Goal: Task Accomplishment & Management: Complete application form

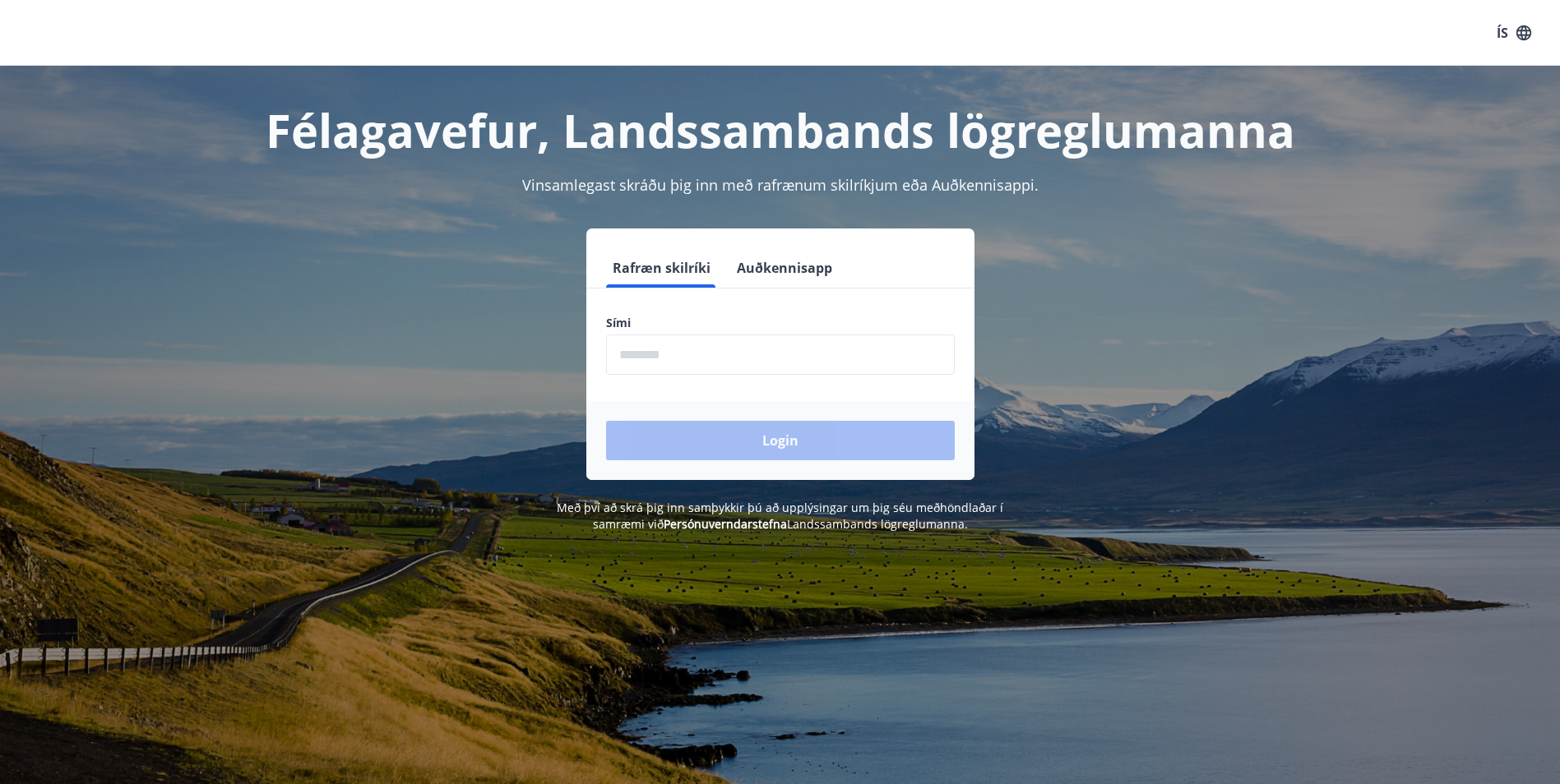
click at [716, 369] on input "phone" at bounding box center [780, 354] width 349 height 40
type input "********"
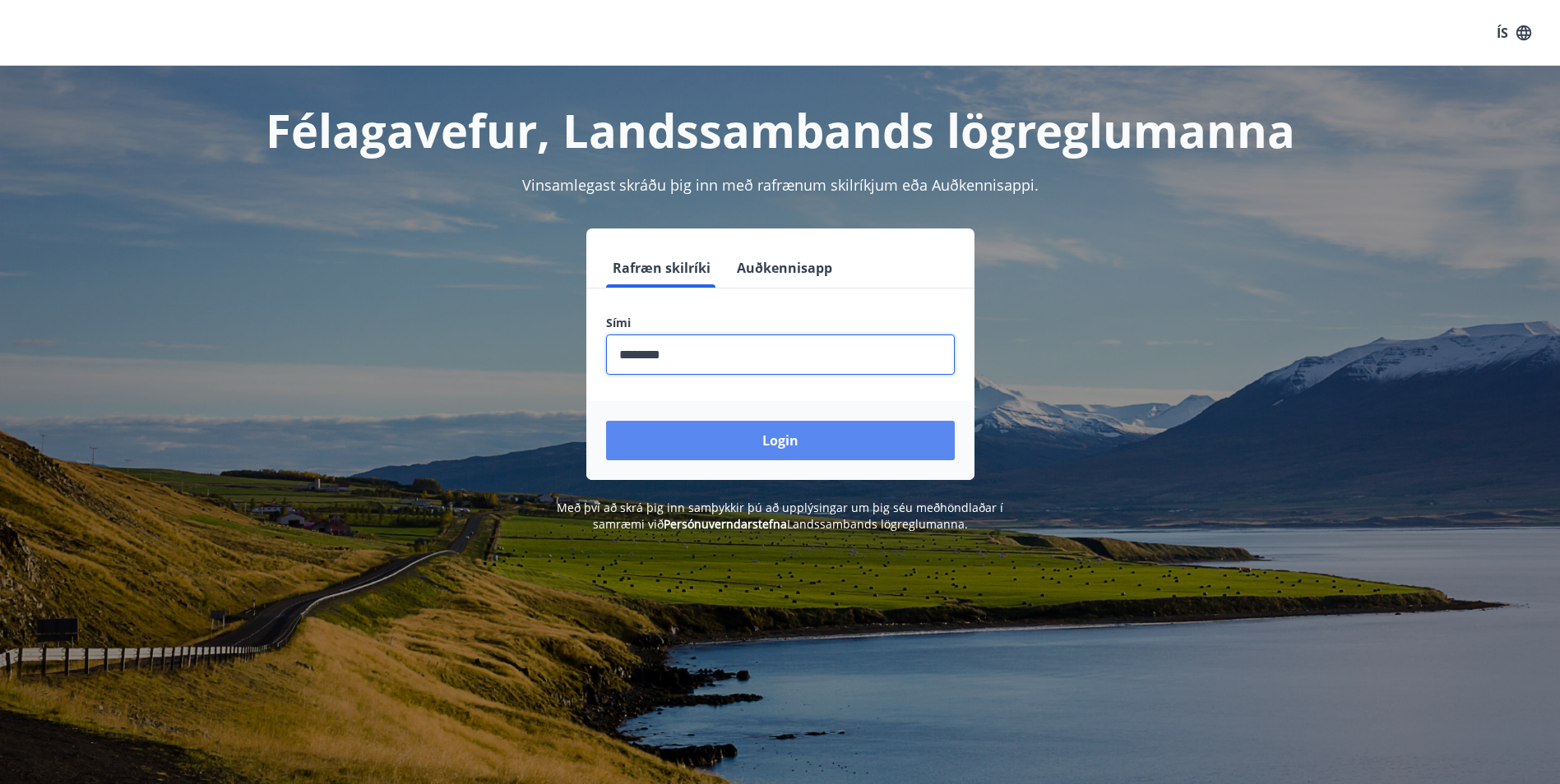
click at [729, 431] on button "Login" at bounding box center [780, 440] width 349 height 40
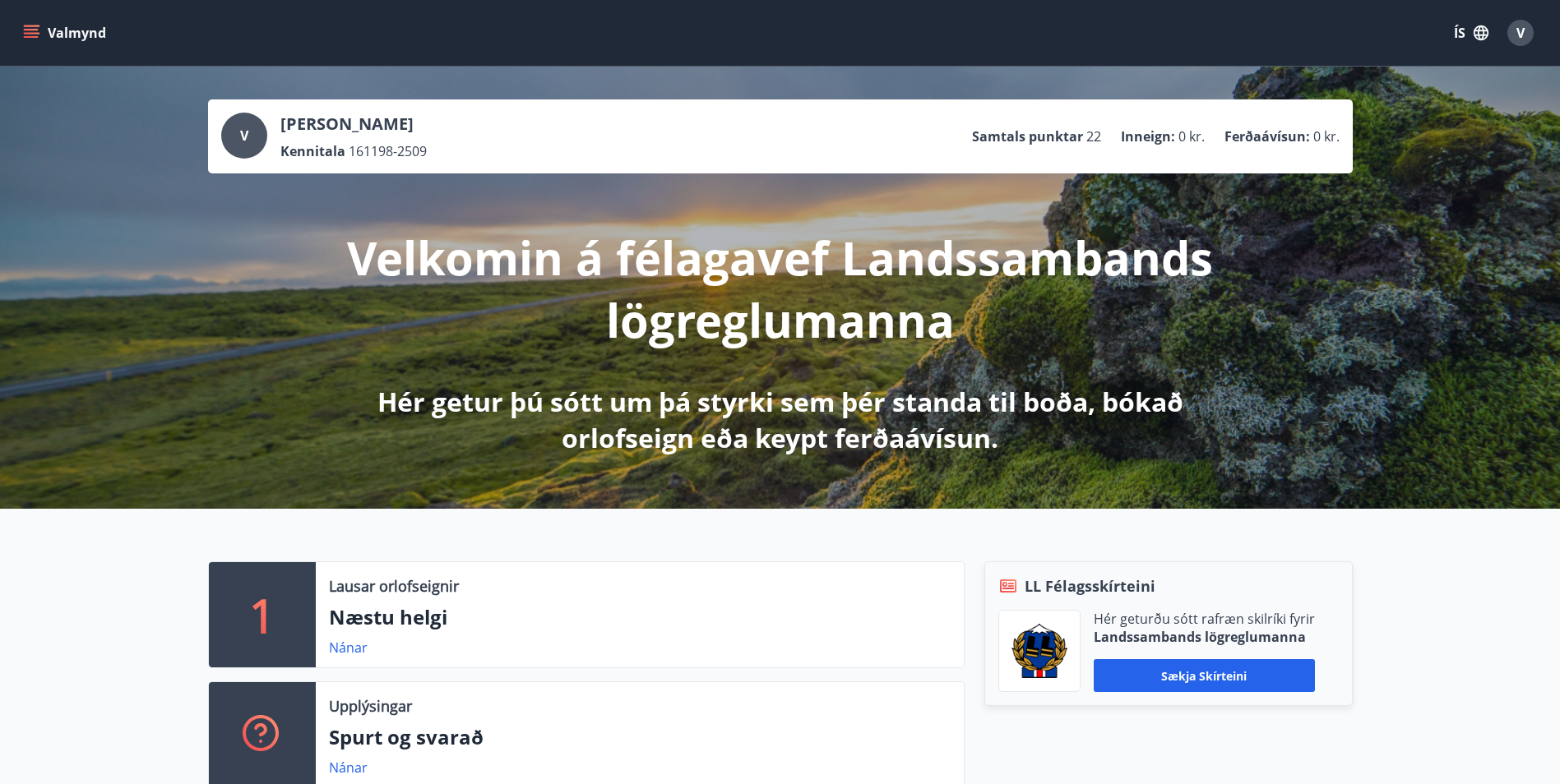
click at [23, 24] on icon "menu" at bounding box center [31, 32] width 17 height 17
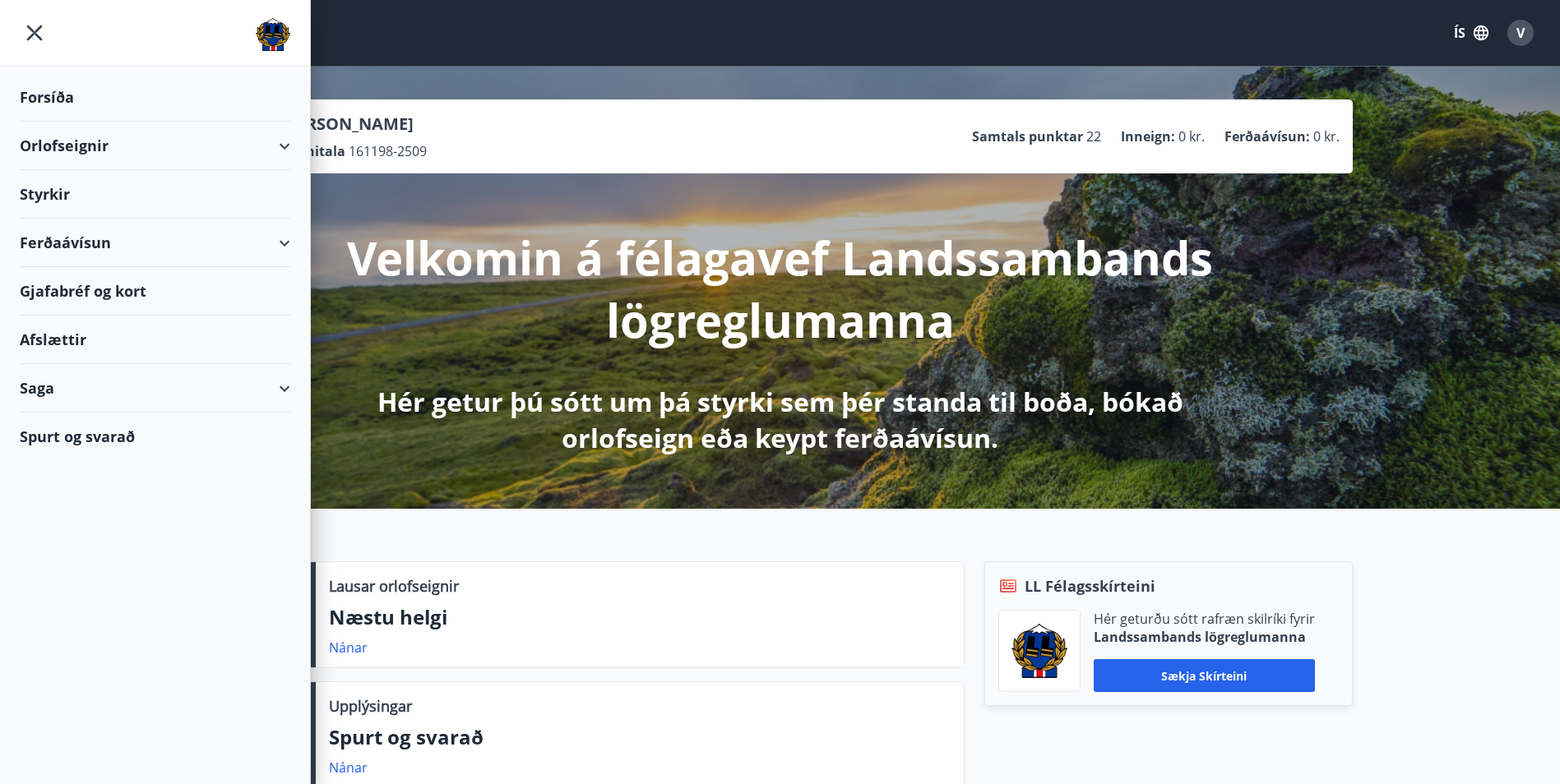
click at [179, 196] on div "Styrkir" at bounding box center [155, 194] width 270 height 49
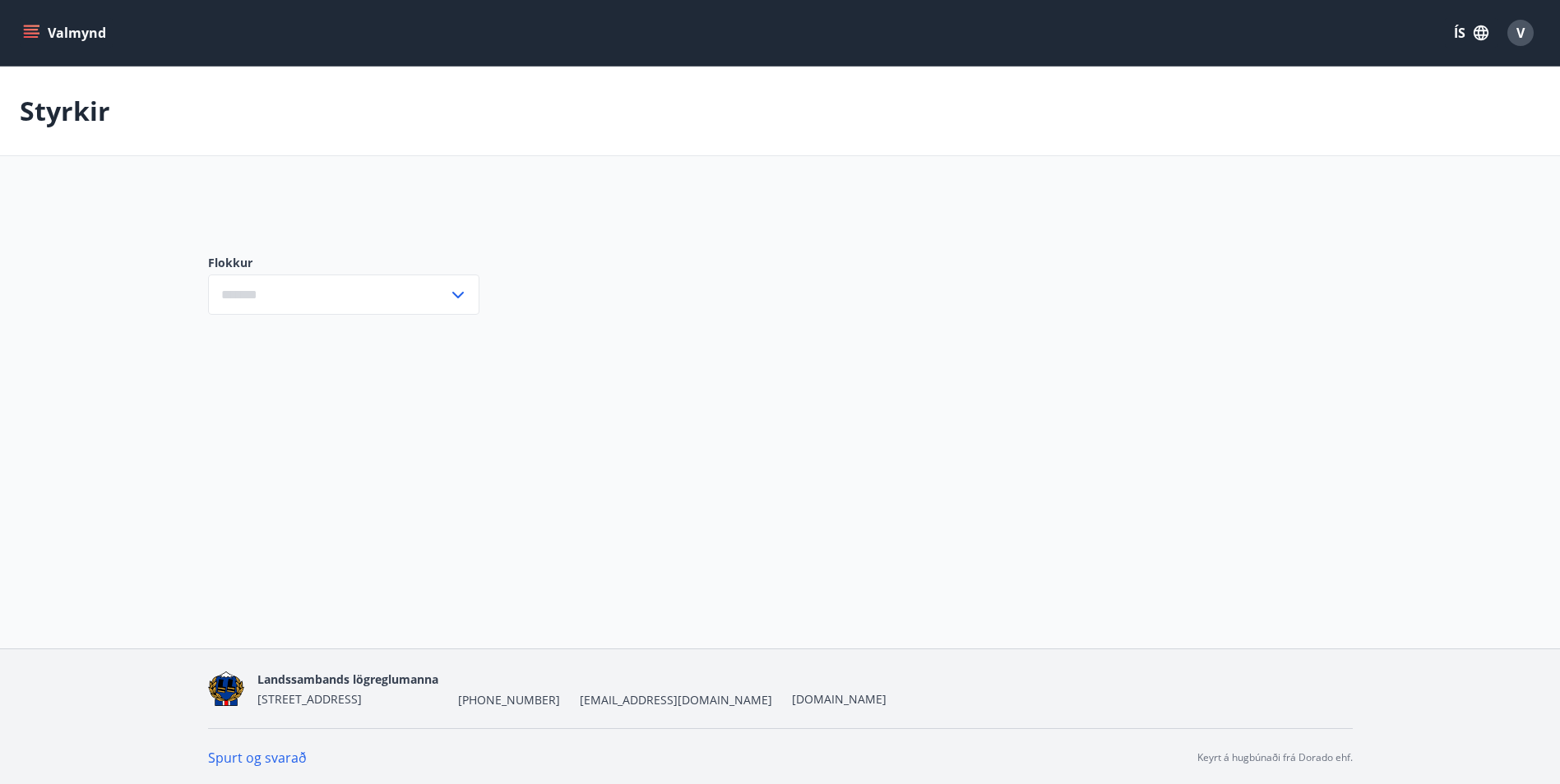
type input "***"
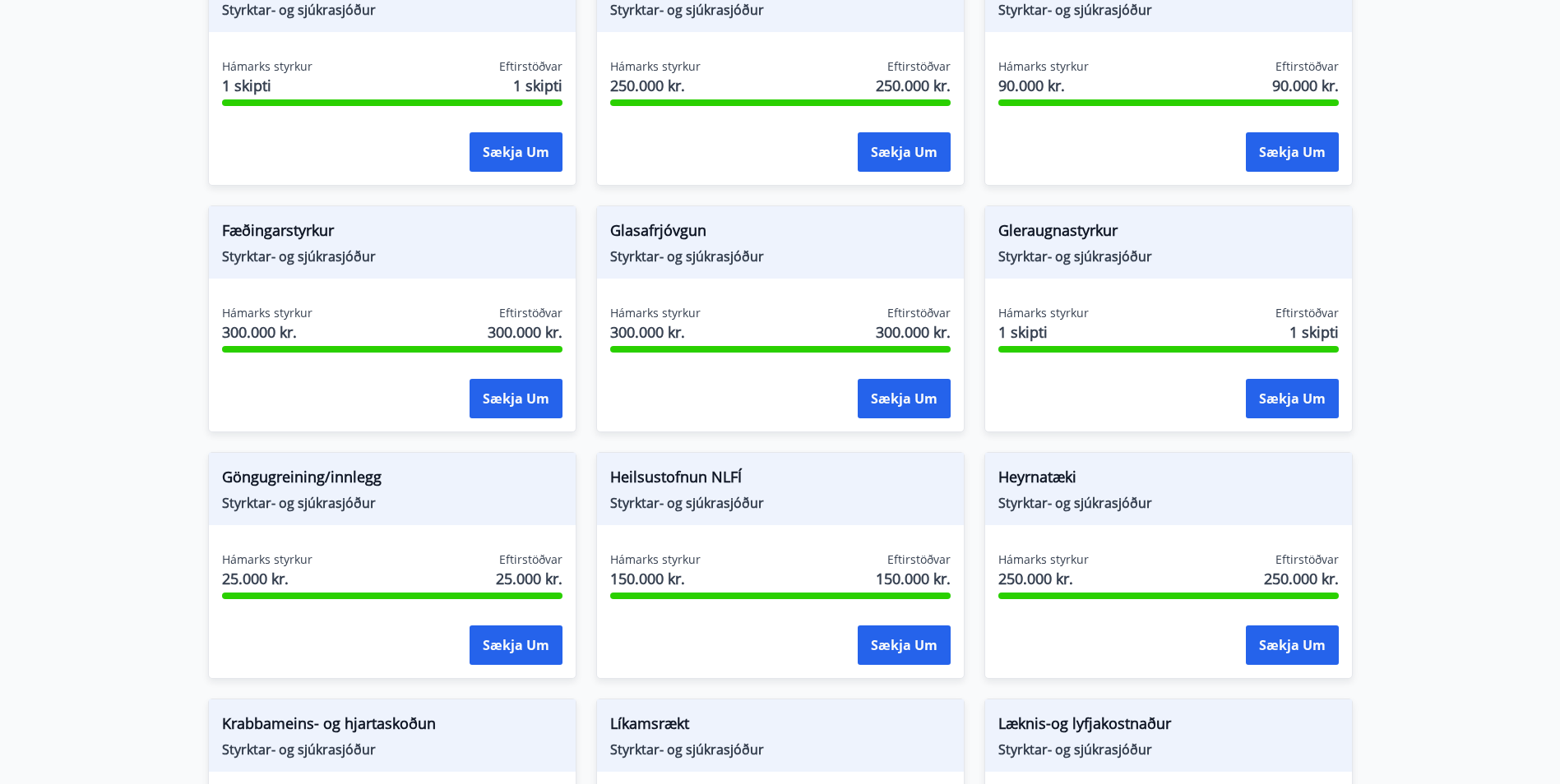
scroll to position [411, 0]
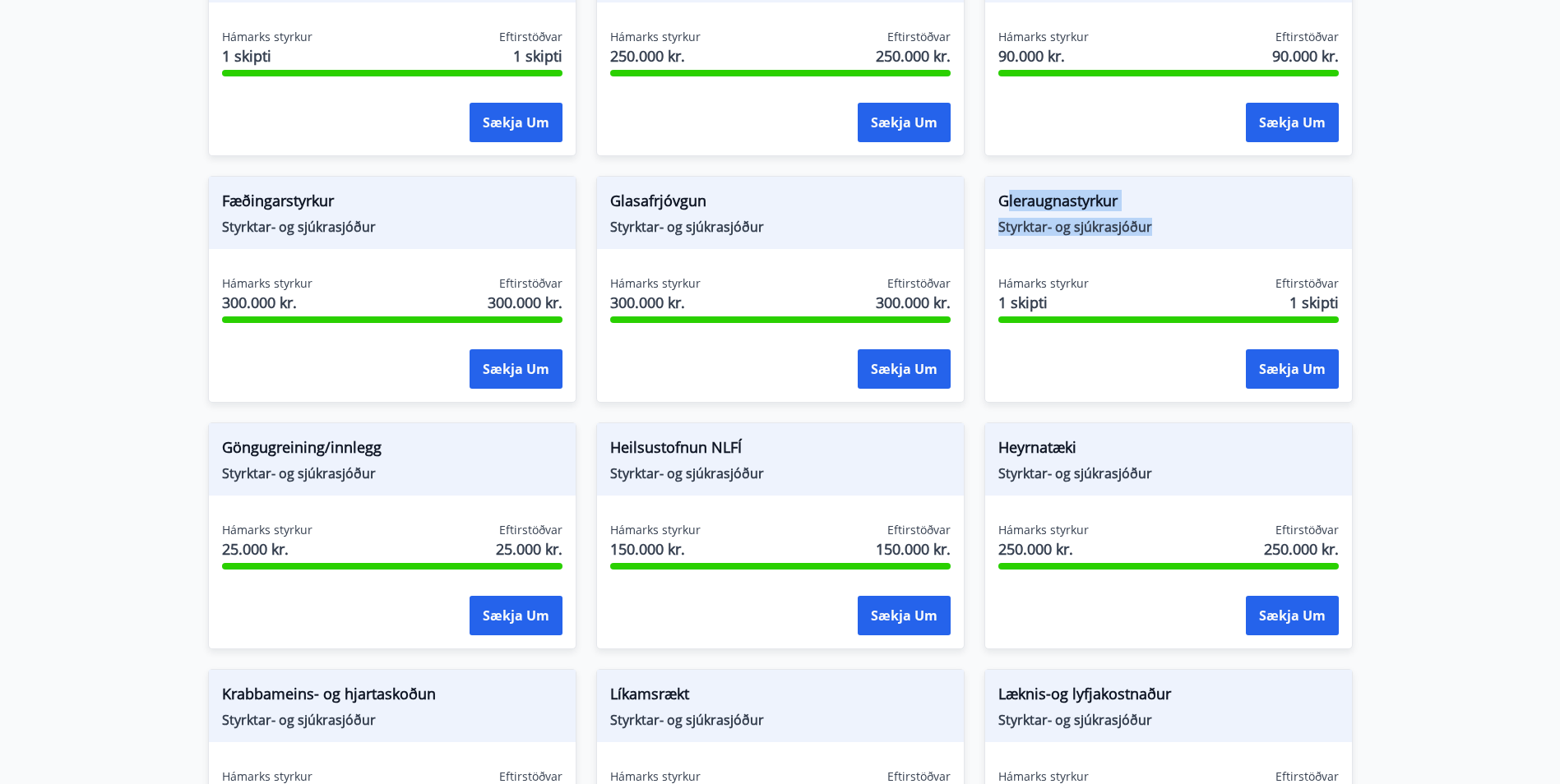
drag, startPoint x: 1005, startPoint y: 206, endPoint x: 1154, endPoint y: 226, distance: 150.3
click at [1154, 226] on div "Gleraugnastyrkur Styrktar- og sjúkrasjóður" at bounding box center [1168, 213] width 366 height 72
drag, startPoint x: 1154, startPoint y: 226, endPoint x: 1170, endPoint y: 225, distance: 16.0
click at [1170, 222] on span "Styrktar- og sjúkrasjóður" at bounding box center [1168, 226] width 340 height 18
drag, startPoint x: 1160, startPoint y: 230, endPoint x: 1003, endPoint y: 196, distance: 160.6
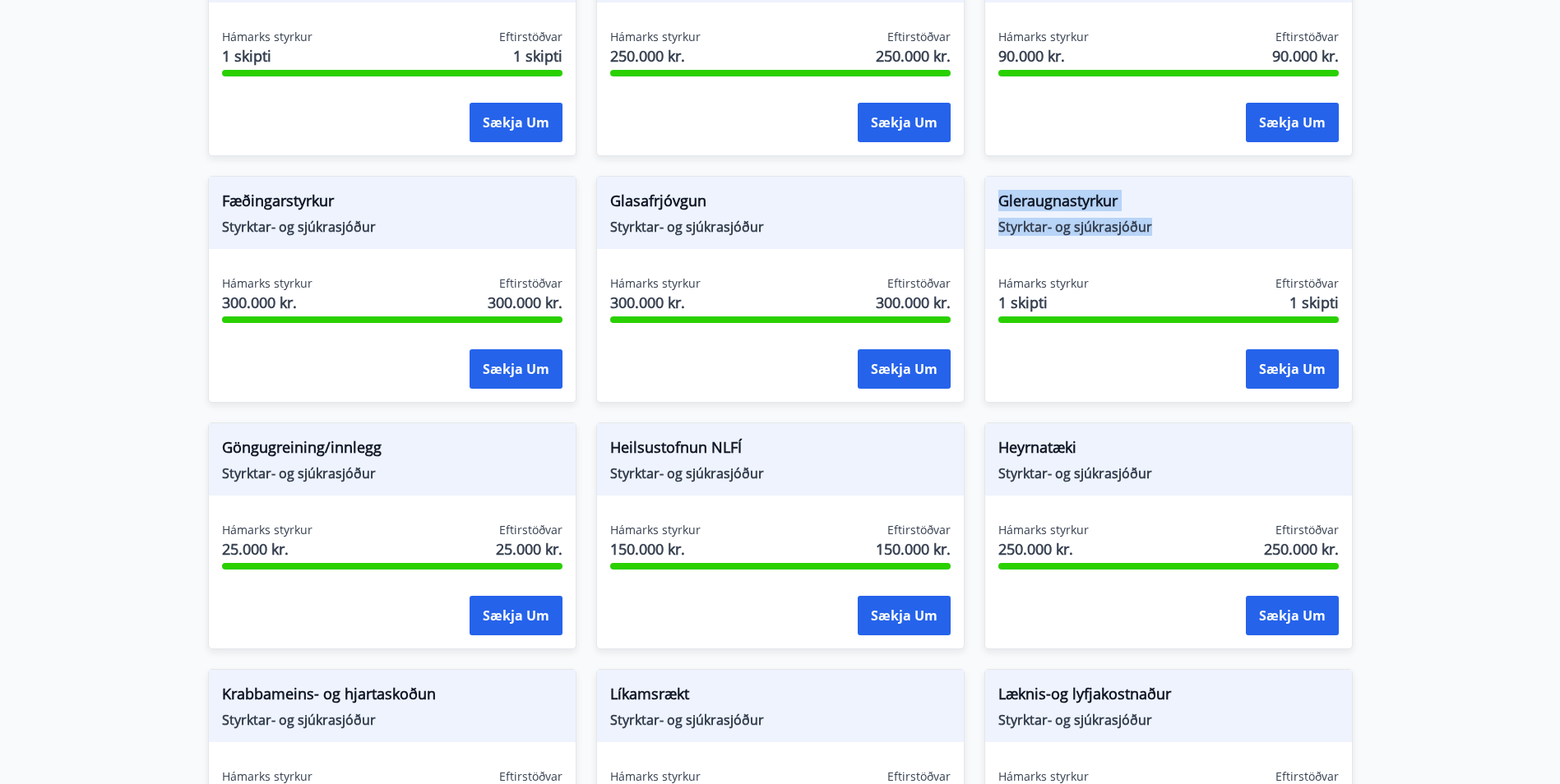
click at [1003, 196] on div "Gleraugnastyrkur Styrktar- og sjúkrasjóður" at bounding box center [1168, 213] width 366 height 72
click at [97, 456] on main "Styrkir Flokkur *** ​ Augnaðgerð Styrktar- og sjúkrasjóður Hámarks styrkur 1 sk…" at bounding box center [780, 655] width 1560 height 2000
click at [146, 436] on main "Styrkir Flokkur *** ​ Augnaðgerð Styrktar- og sjúkrasjóður Hámarks styrkur 1 sk…" at bounding box center [780, 655] width 1560 height 2000
click at [1063, 231] on span "Styrktar- og sjúkrasjóður" at bounding box center [1168, 226] width 340 height 18
click at [1082, 292] on span "1 skipti" at bounding box center [1043, 302] width 90 height 21
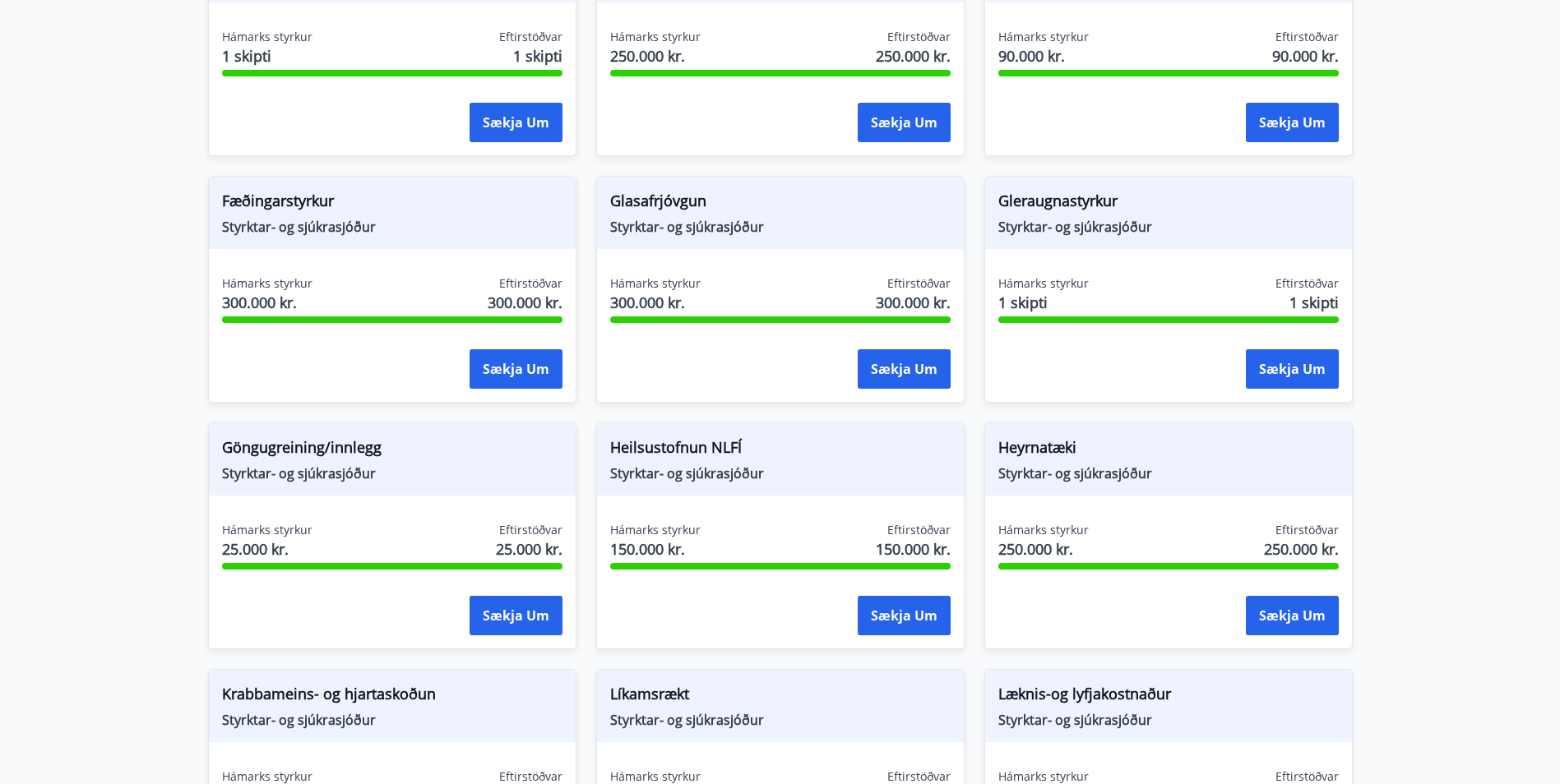
click at [1015, 296] on span "1 skipti" at bounding box center [1043, 302] width 90 height 21
click at [1068, 274] on div "Gleraugnastyrkur Styrktar- og sjúkrasjóður Hámarks styrkur 1 skipti Eftirstöðva…" at bounding box center [1168, 290] width 368 height 227
click at [1277, 351] on button "Sækja um" at bounding box center [1293, 369] width 93 height 40
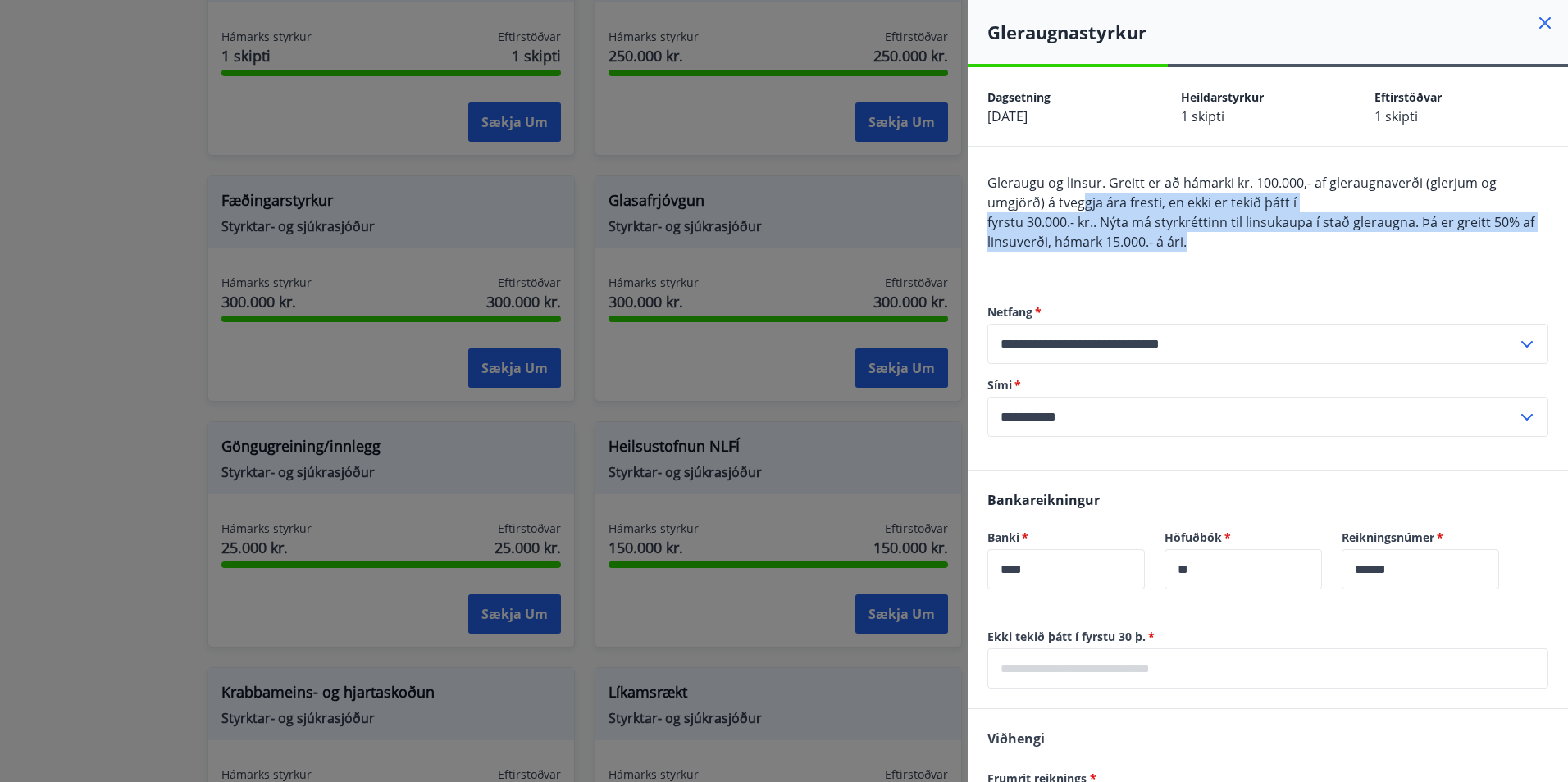
drag, startPoint x: 1081, startPoint y: 200, endPoint x: 1415, endPoint y: 242, distance: 336.6
click at [1415, 242] on div "Gleraugu og linsur. Greitt er að hámarki kr. 100.000,- af gleraugnaverði (glerj…" at bounding box center [1268, 223] width 561 height 99
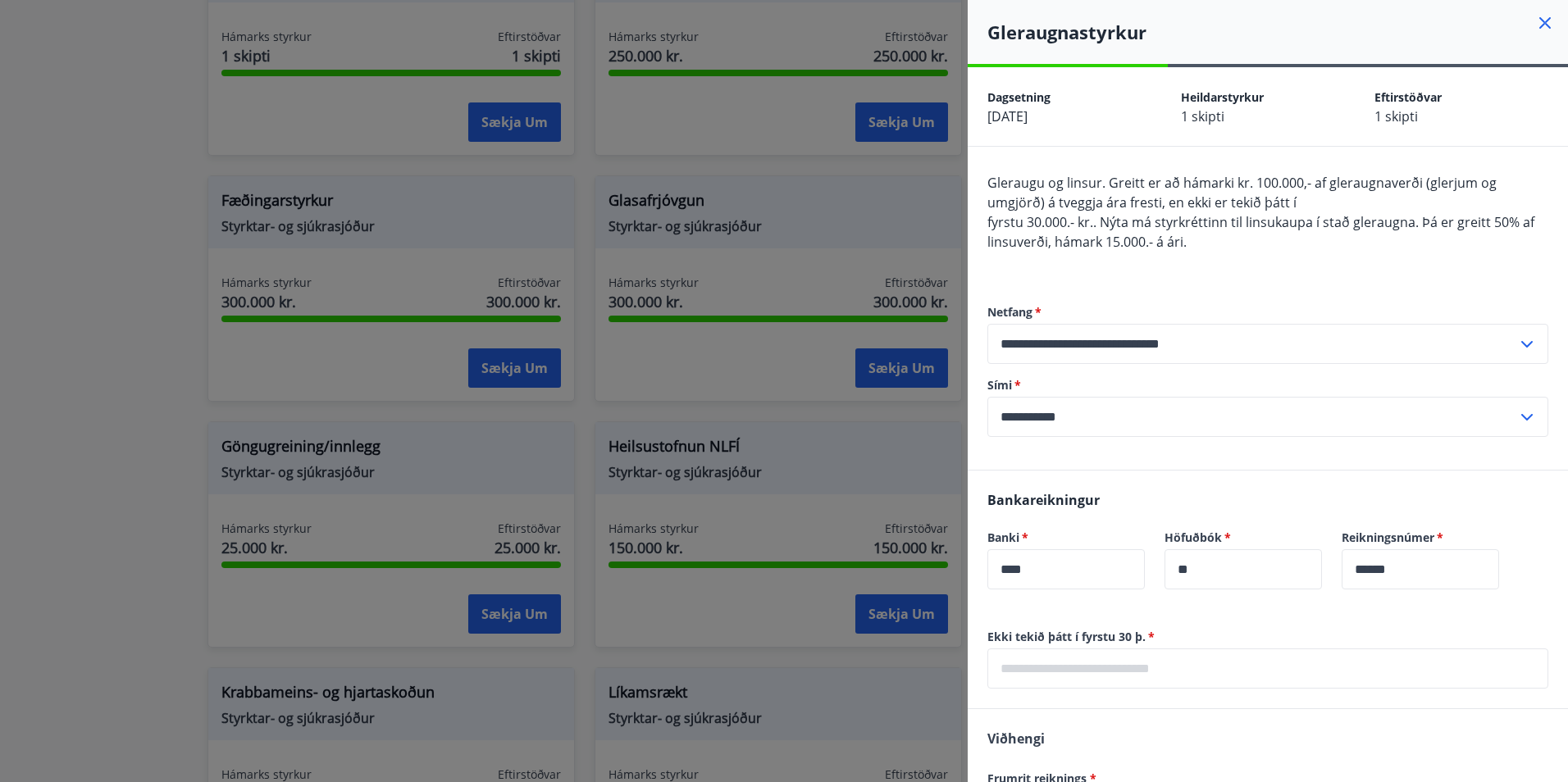
drag, startPoint x: 1415, startPoint y: 242, endPoint x: 1244, endPoint y: 261, distance: 172.1
click at [1279, 262] on div "Gleraugu og linsur. Greitt er að hámarki kr. 100.000,- af gleraugnaverði (glerj…" at bounding box center [1268, 223] width 561 height 99
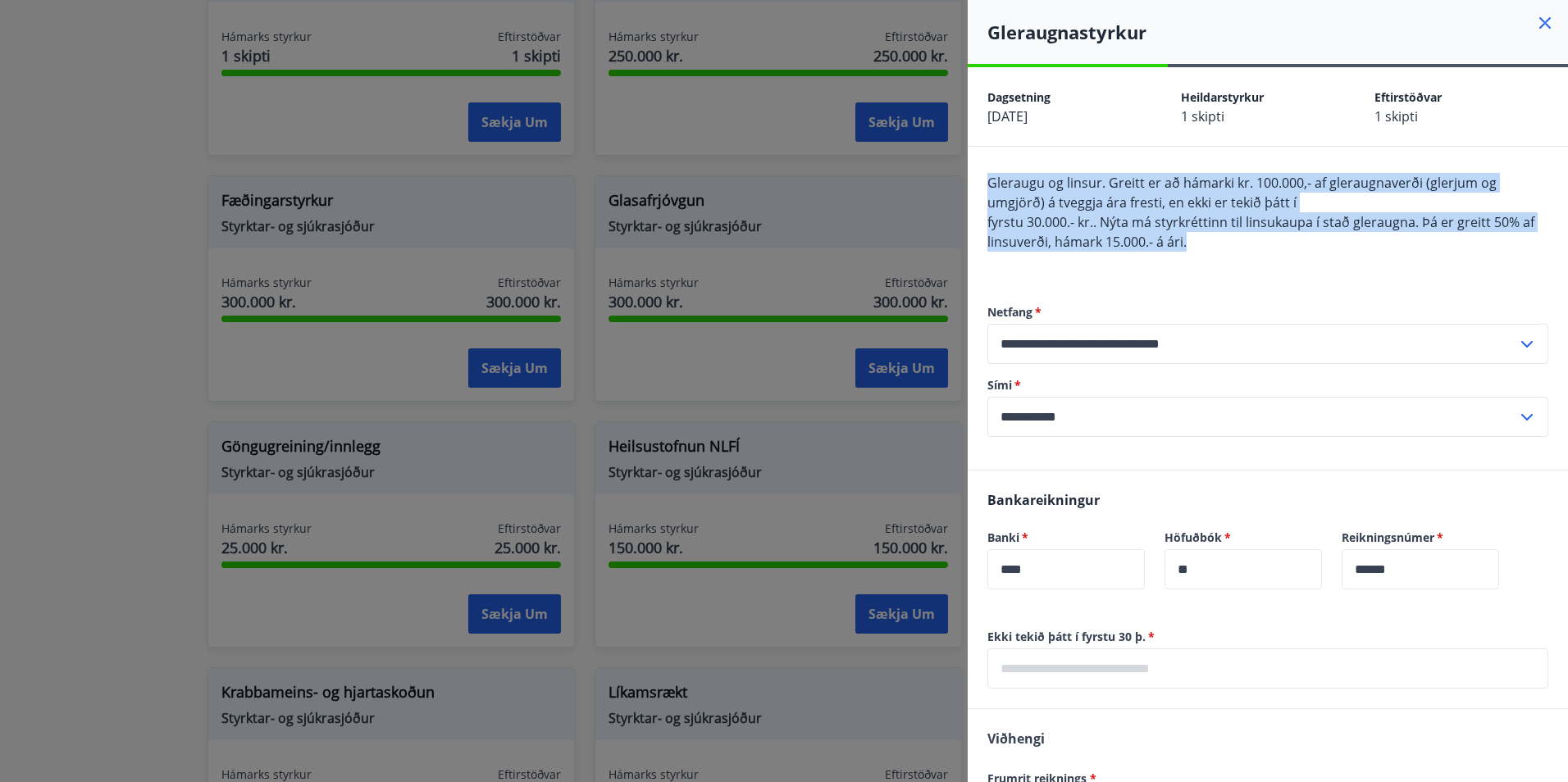
drag, startPoint x: 1083, startPoint y: 239, endPoint x: 989, endPoint y: 186, distance: 107.9
click at [989, 186] on div "Gleraugu og linsur. Greitt er að hámarki kr. 100.000,- af gleraugnaverði (glerj…" at bounding box center [1268, 223] width 561 height 99
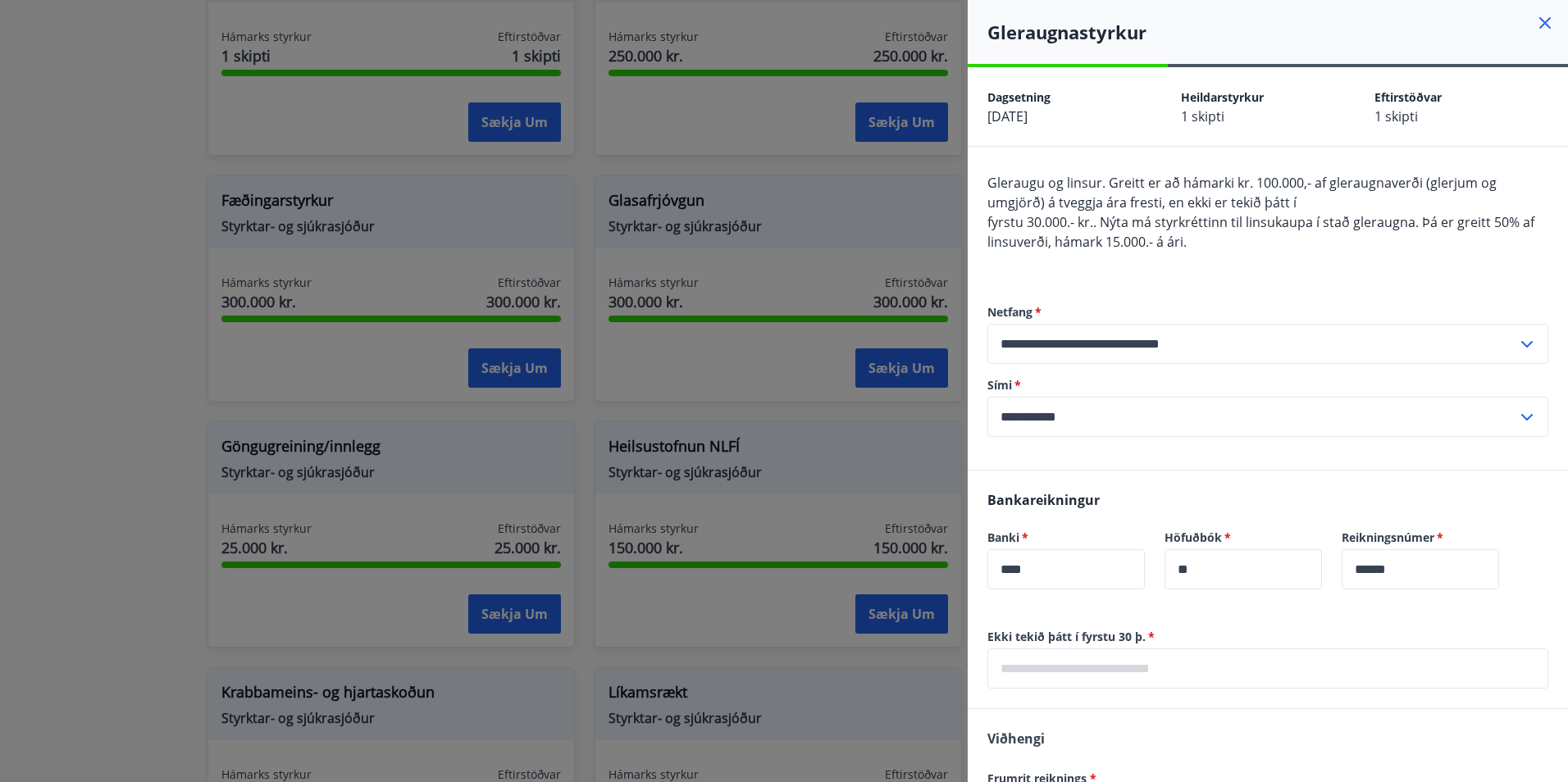
drag, startPoint x: 989, startPoint y: 186, endPoint x: 1250, endPoint y: 258, distance: 270.7
click at [1250, 258] on div "Gleraugu og linsur. Greitt er að hámarki kr. 100.000,- af gleraugnaverði (glerj…" at bounding box center [1268, 223] width 561 height 99
click at [1535, 24] on icon at bounding box center [1545, 23] width 19 height 19
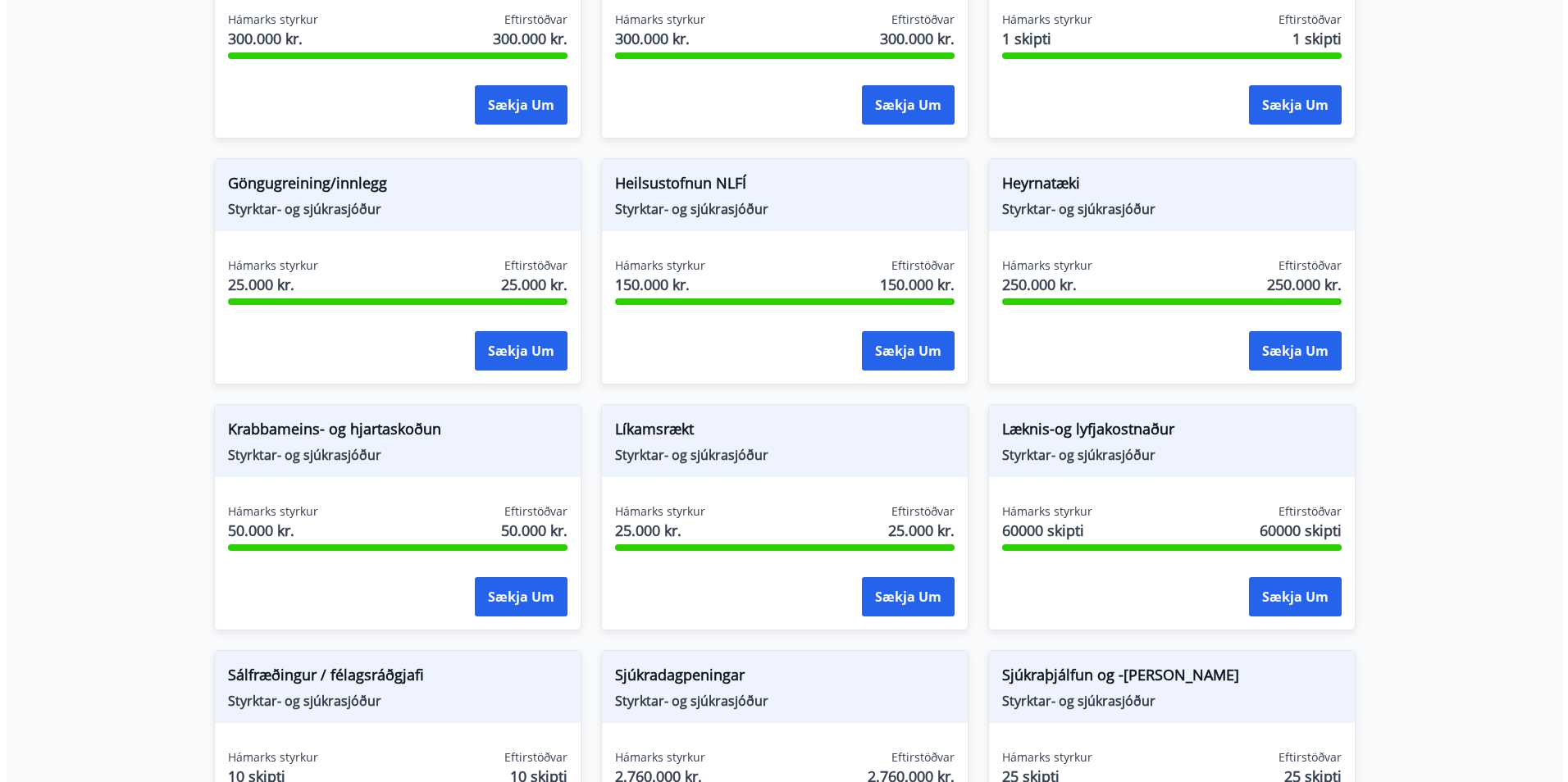
scroll to position [738, 0]
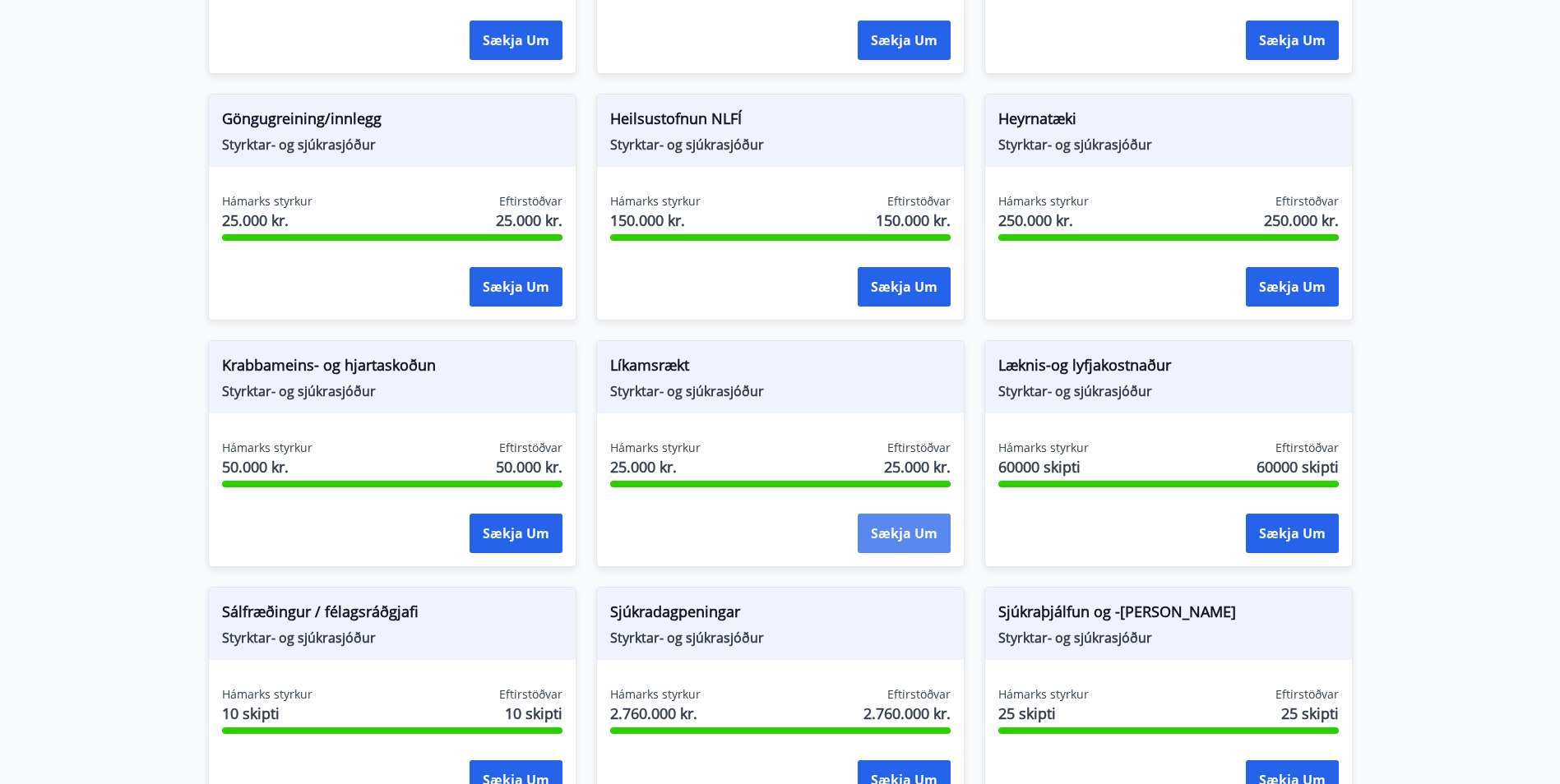
click at [909, 540] on button "Sækja um" at bounding box center [904, 533] width 93 height 40
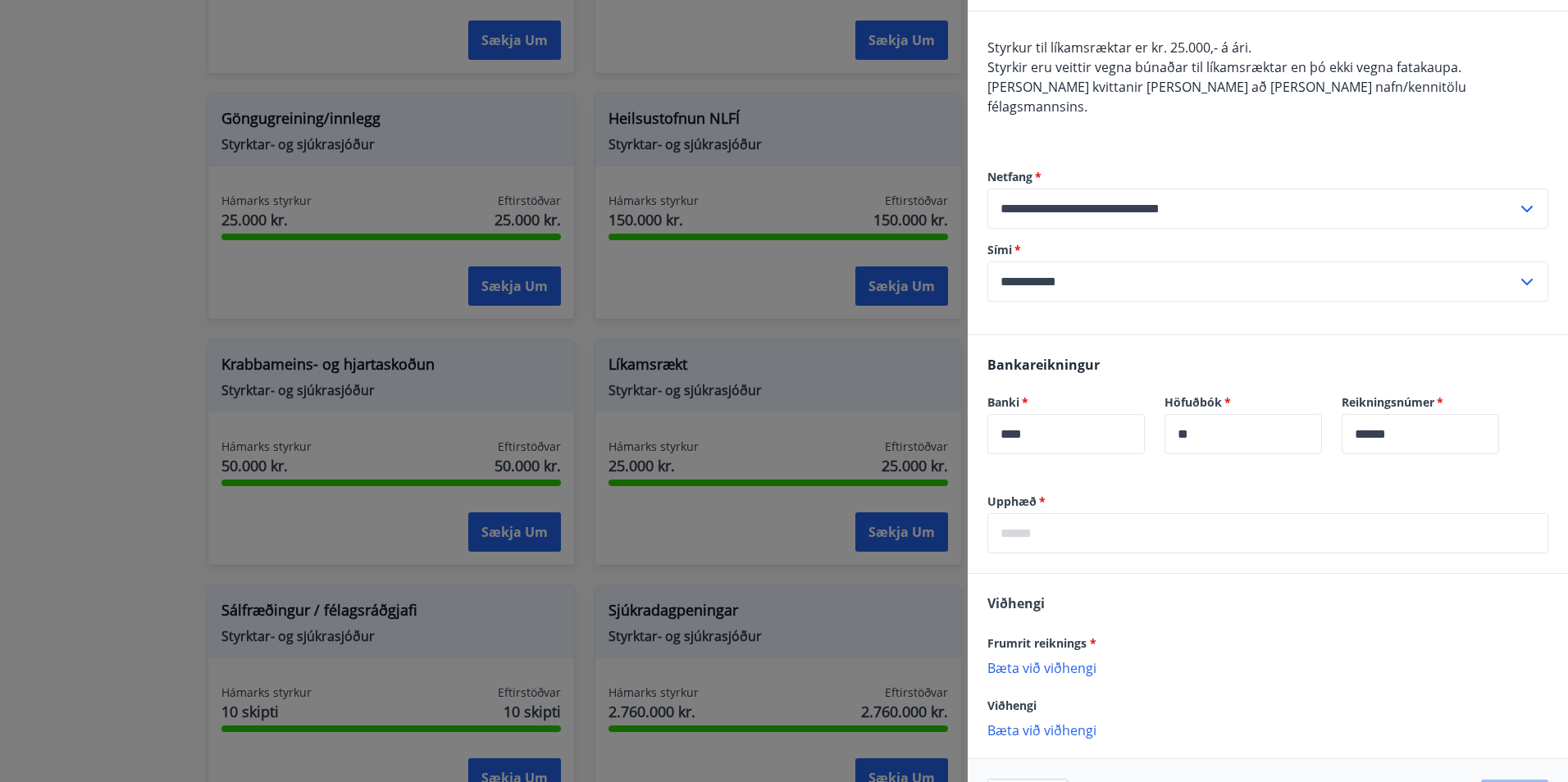
scroll to position [164, 0]
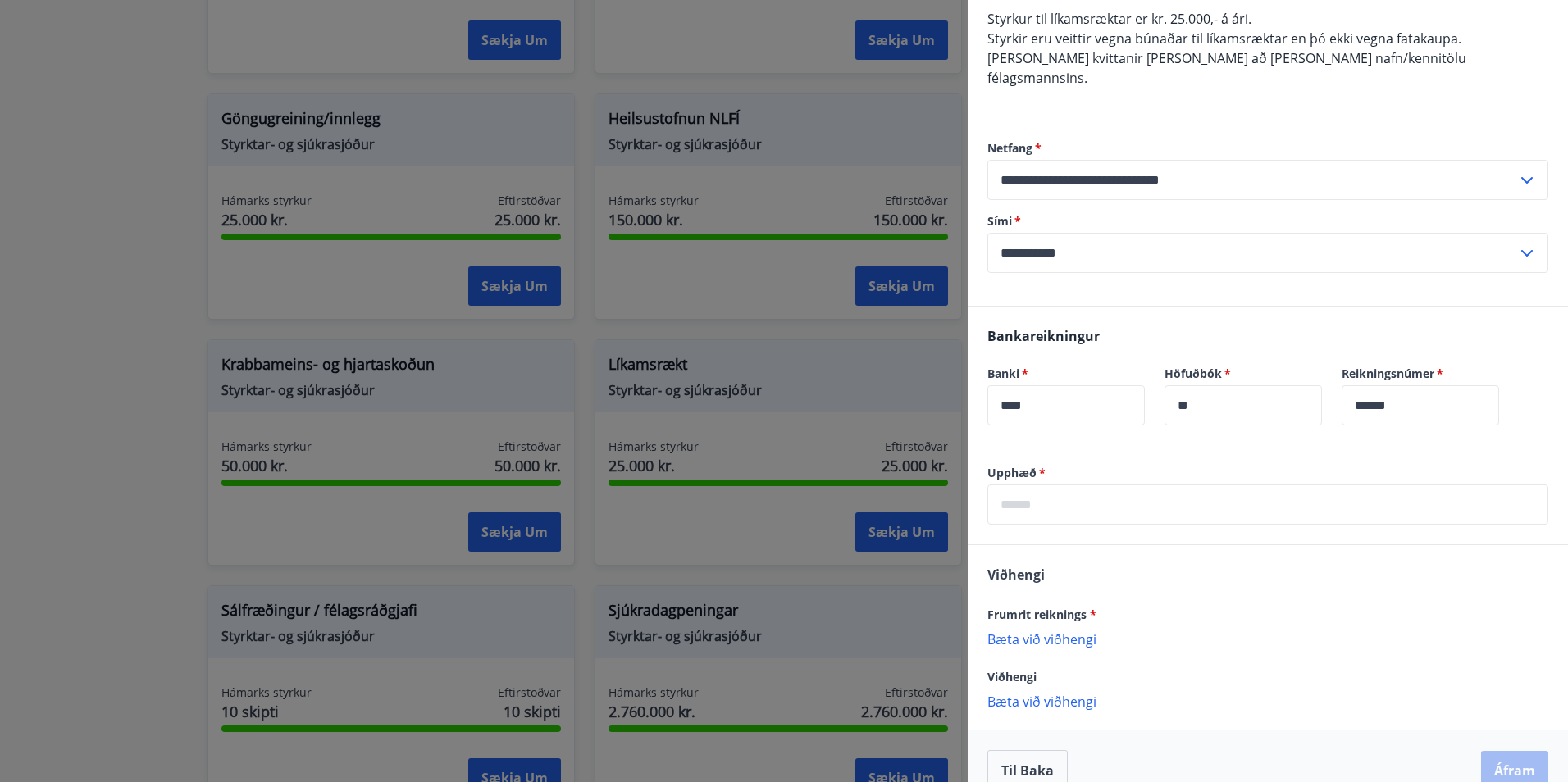
click at [1110, 488] on input "text" at bounding box center [1268, 504] width 561 height 40
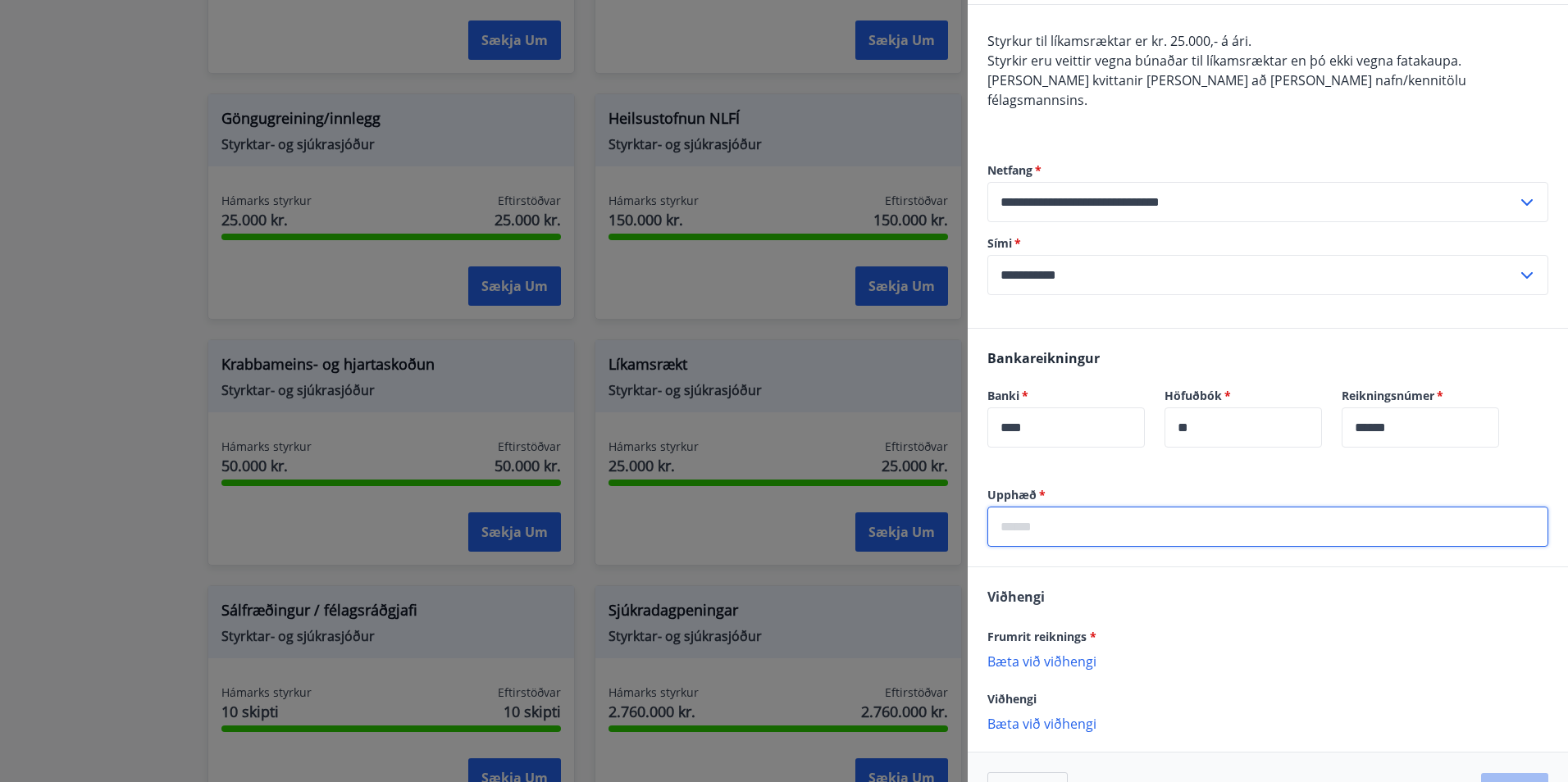
scroll to position [173, 0]
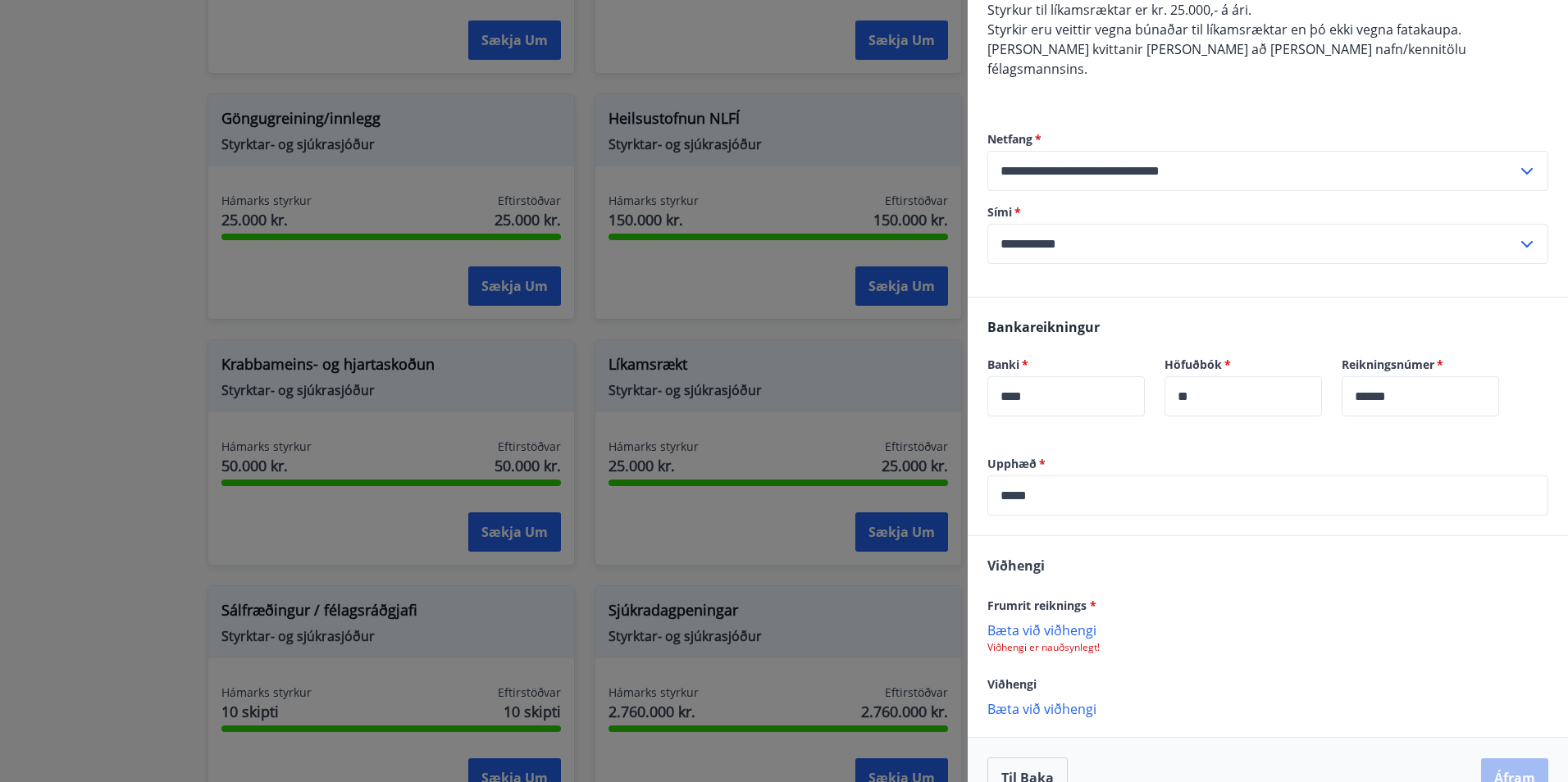
click at [1023, 621] on p "Bæta við viðhengi" at bounding box center [1268, 629] width 561 height 16
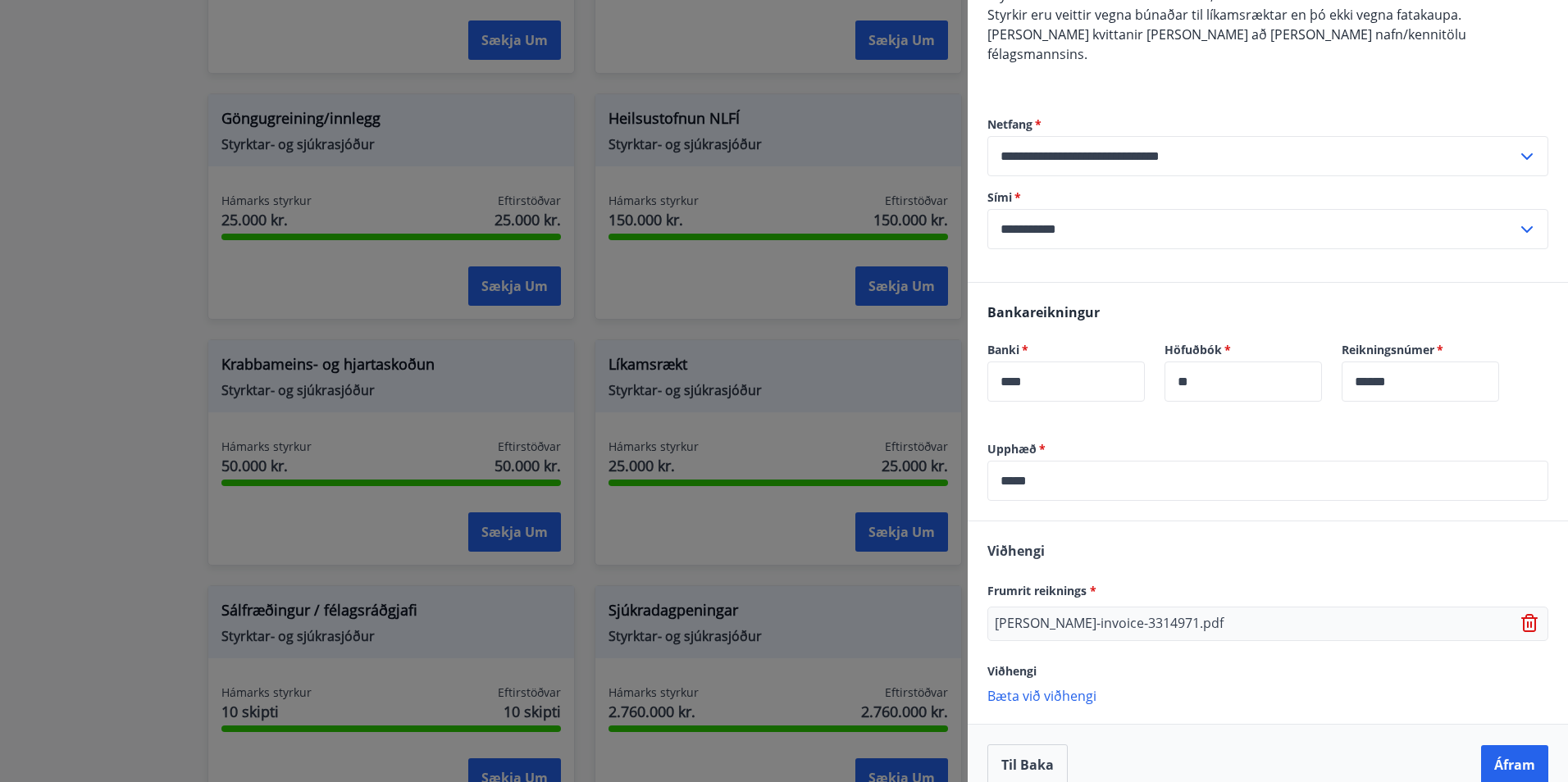
scroll to position [191, 0]
click at [1081, 457] on input "*****" at bounding box center [1268, 477] width 561 height 40
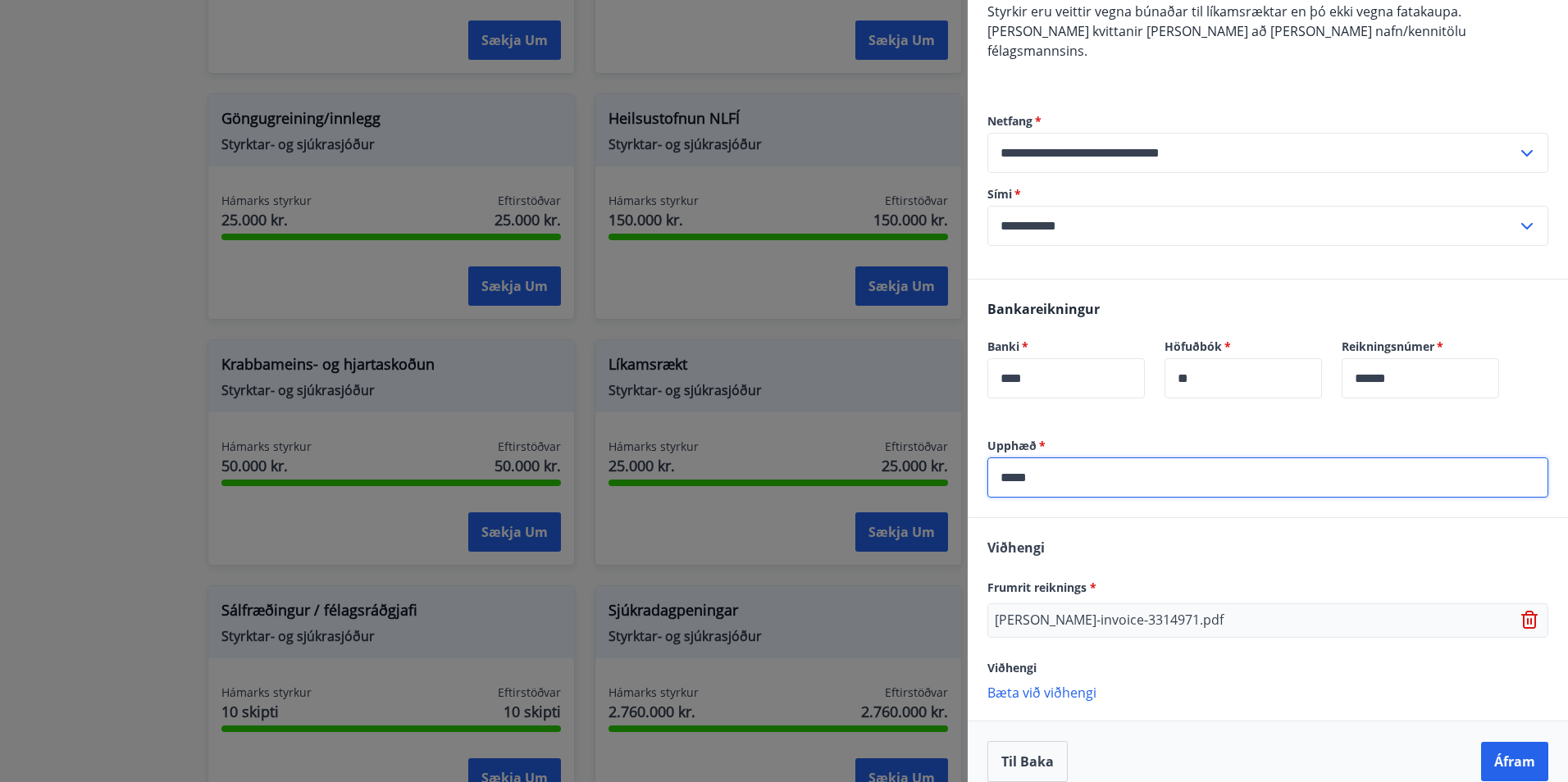
click at [1014, 462] on input "*****" at bounding box center [1268, 477] width 561 height 40
click at [1087, 461] on input "******" at bounding box center [1268, 477] width 561 height 40
click at [1503, 749] on button "Áfram" at bounding box center [1514, 762] width 67 height 40
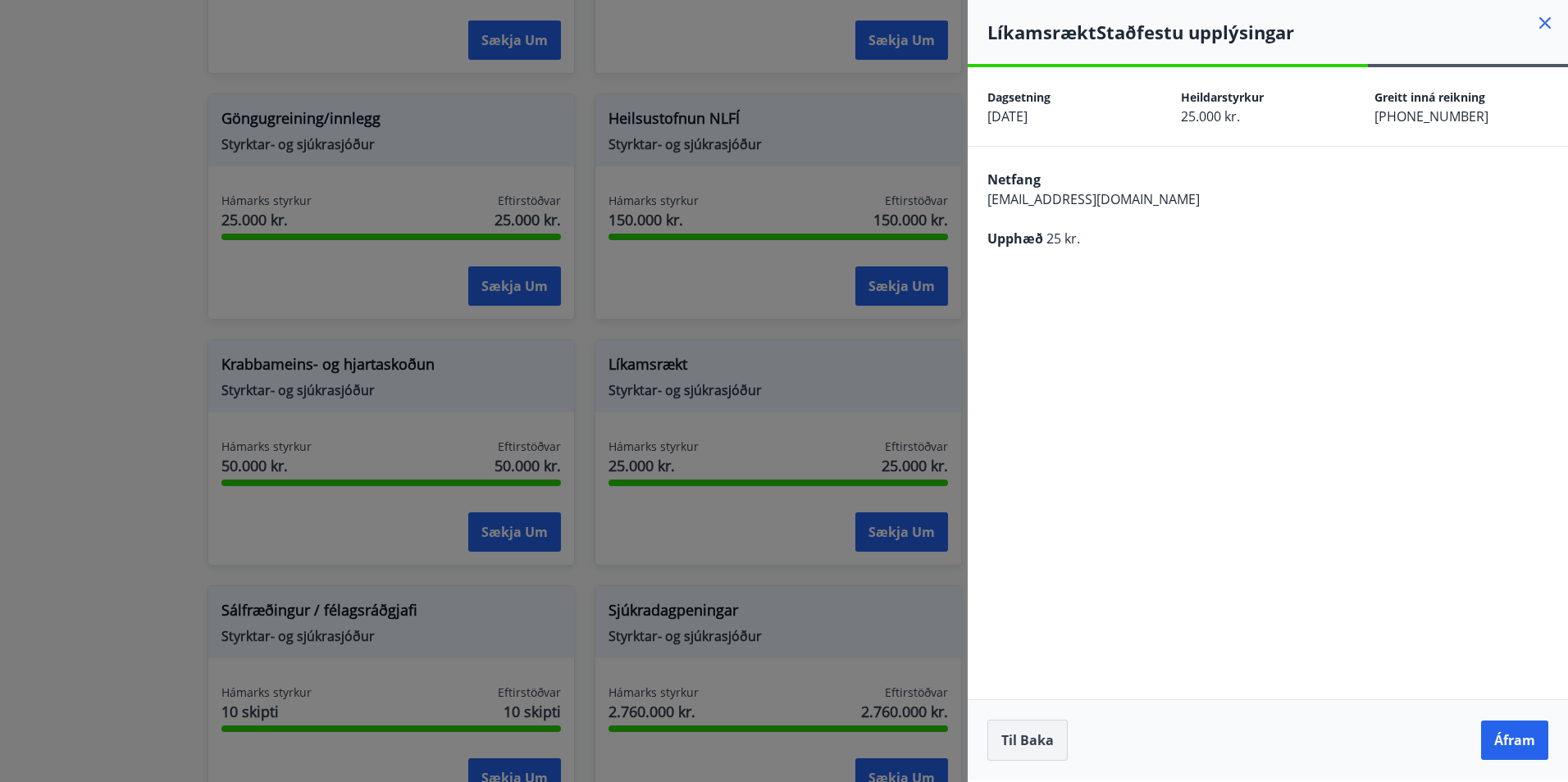
click at [1042, 756] on button "Til baka" at bounding box center [1027, 740] width 80 height 41
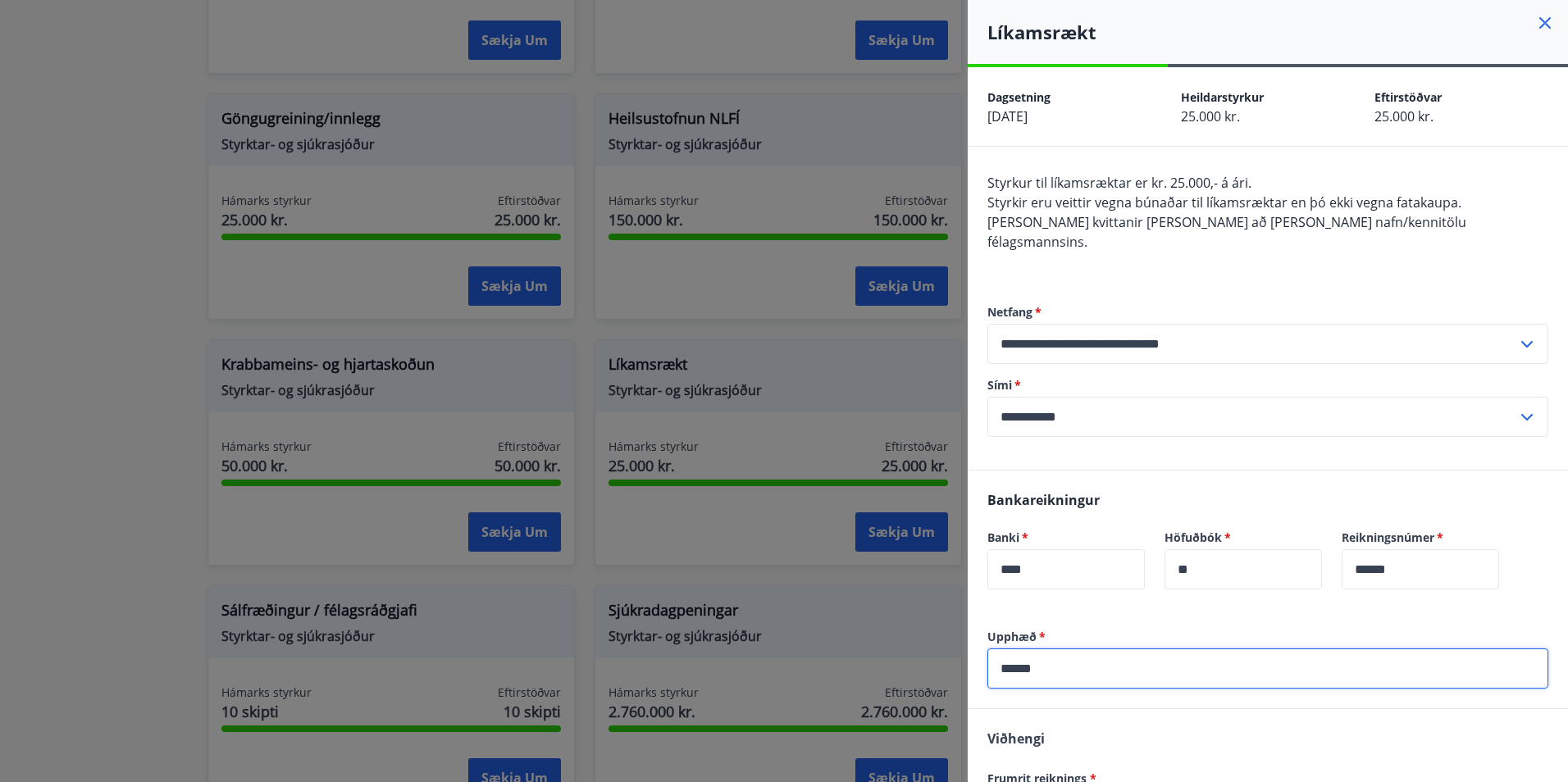
click at [1019, 649] on input "******" at bounding box center [1268, 668] width 561 height 40
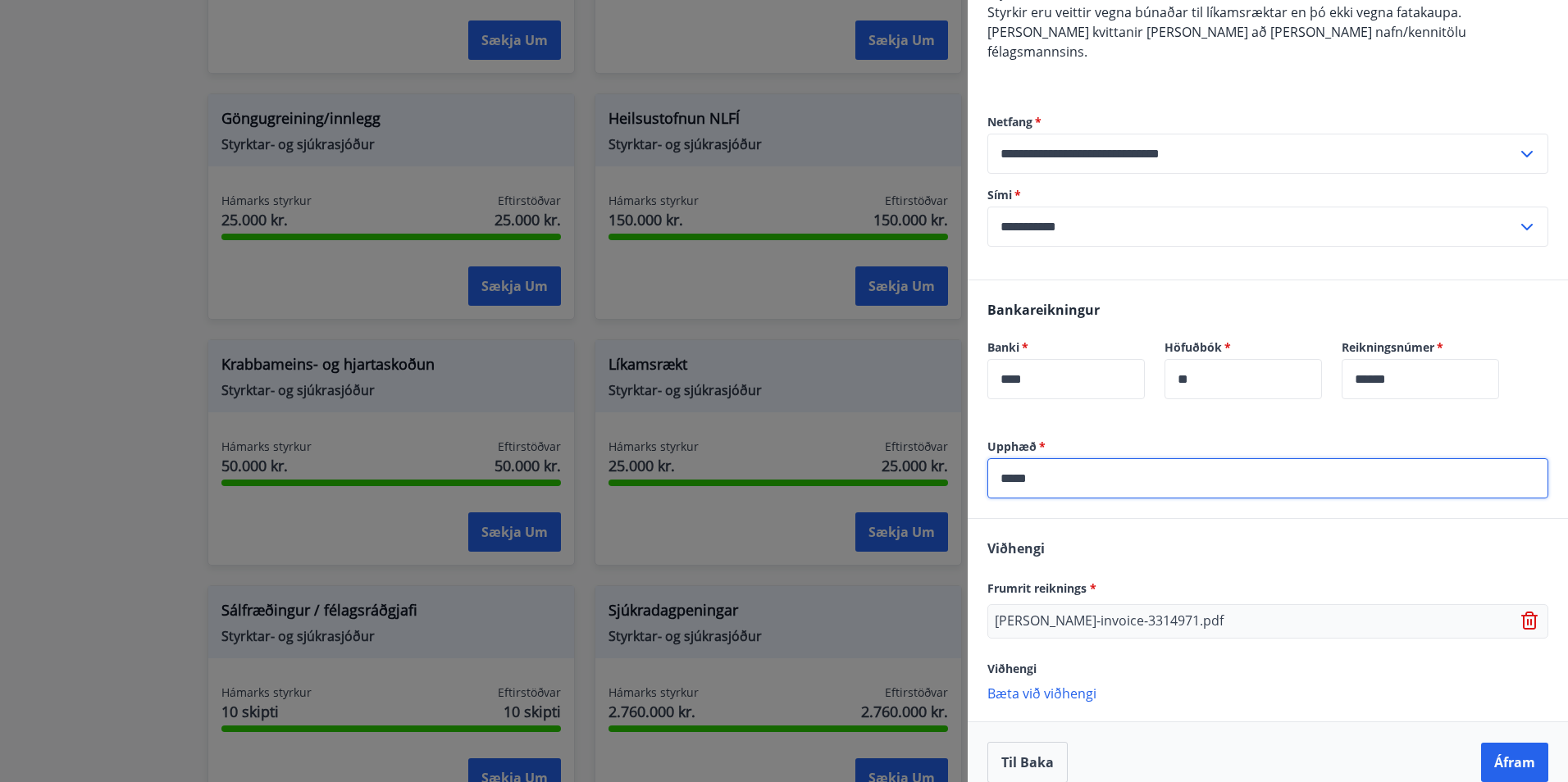
scroll to position [191, 0]
type input "*****"
click at [1492, 748] on button "Áfram" at bounding box center [1514, 762] width 67 height 40
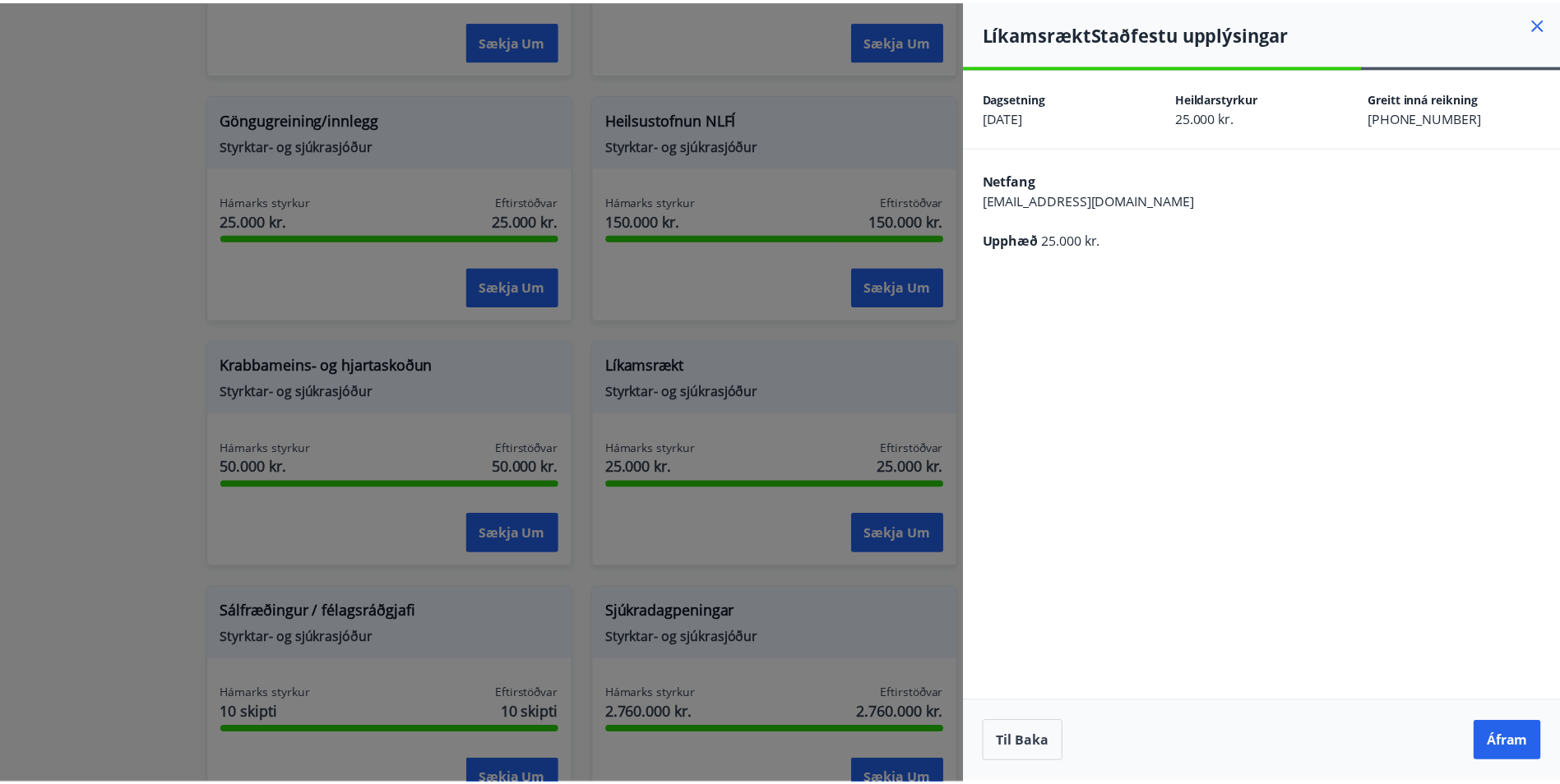
scroll to position [0, 0]
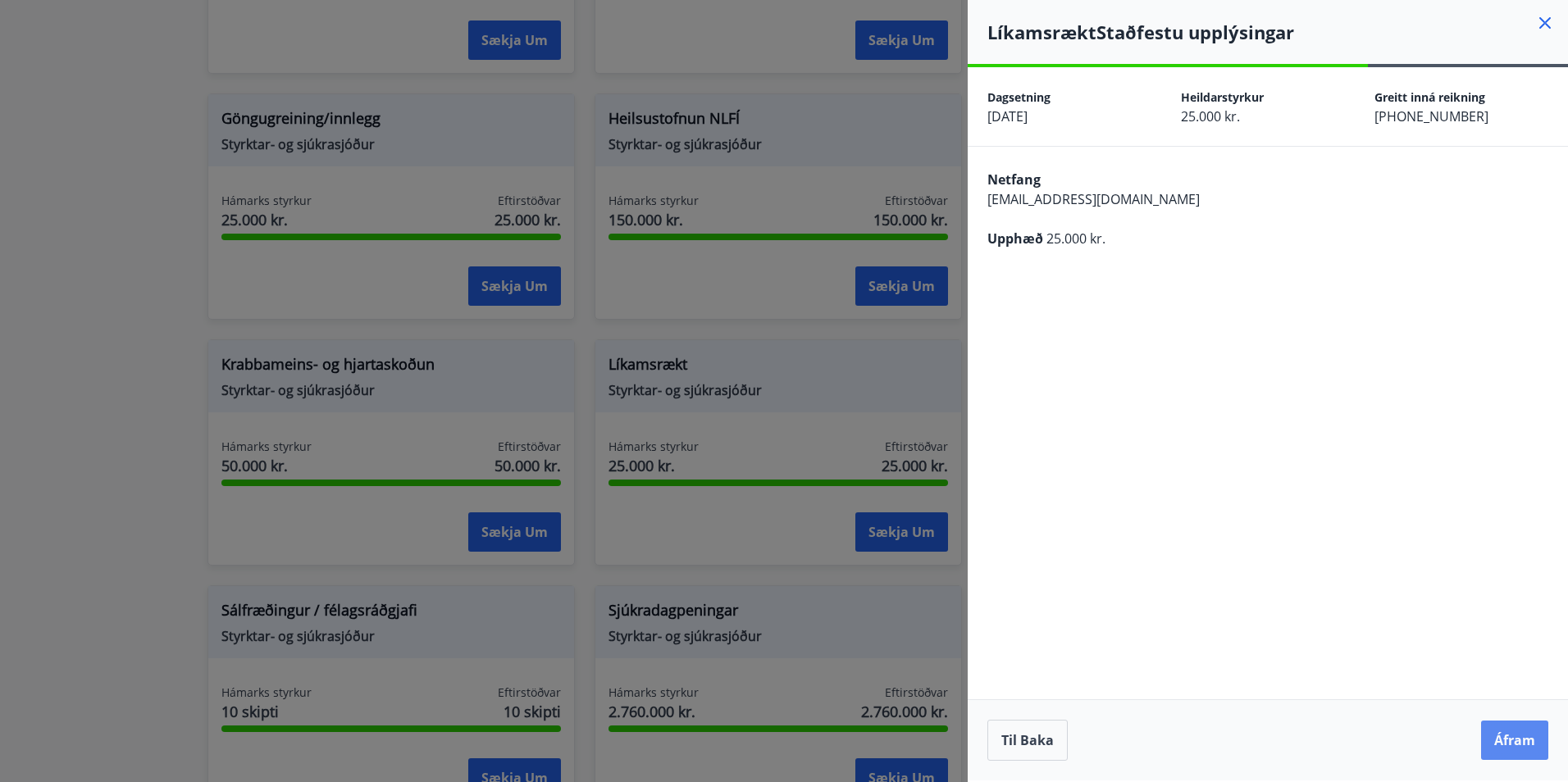
click at [1511, 753] on button "Áfram" at bounding box center [1514, 740] width 67 height 40
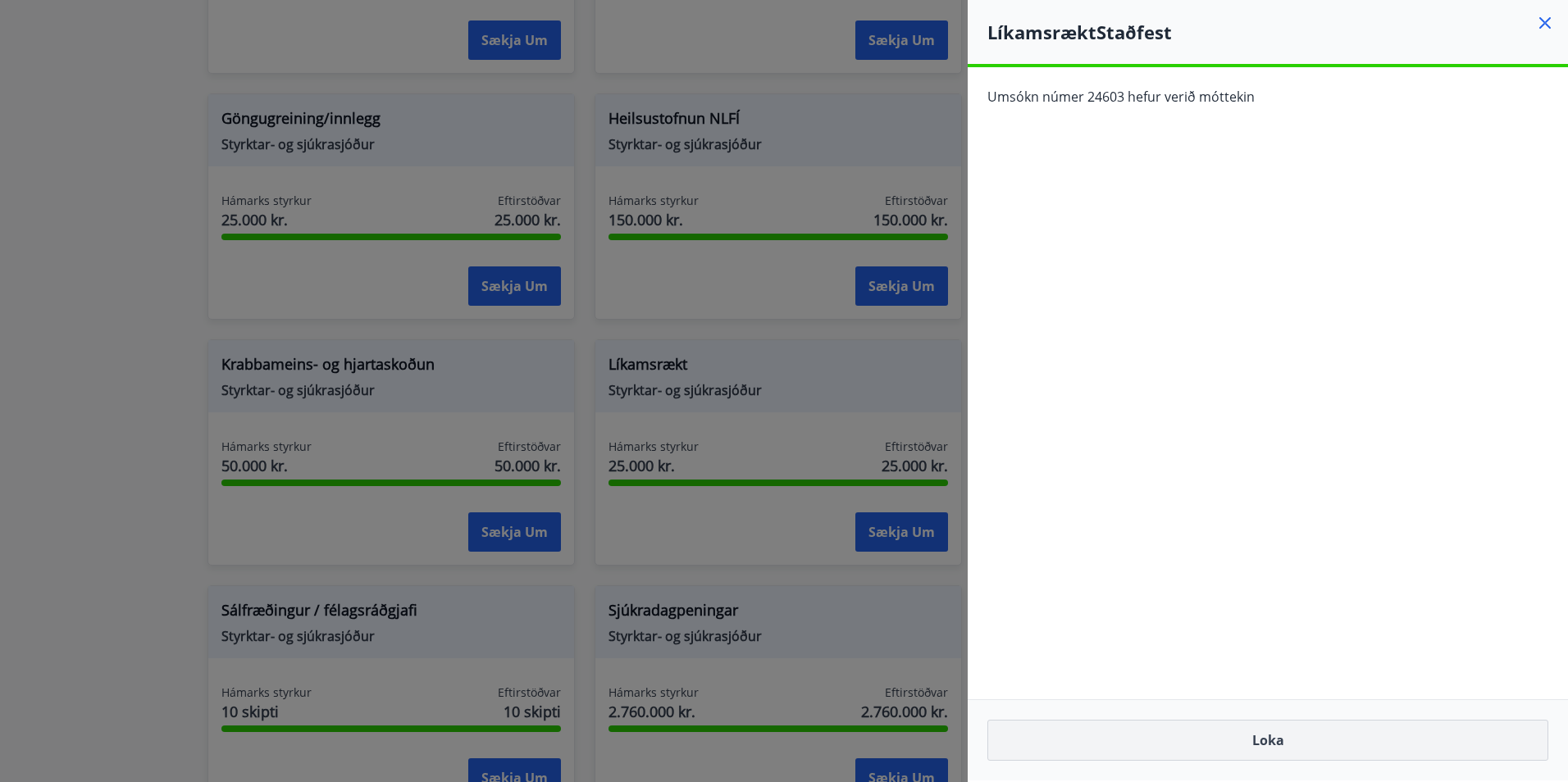
click at [1250, 752] on button "Loka" at bounding box center [1268, 740] width 561 height 41
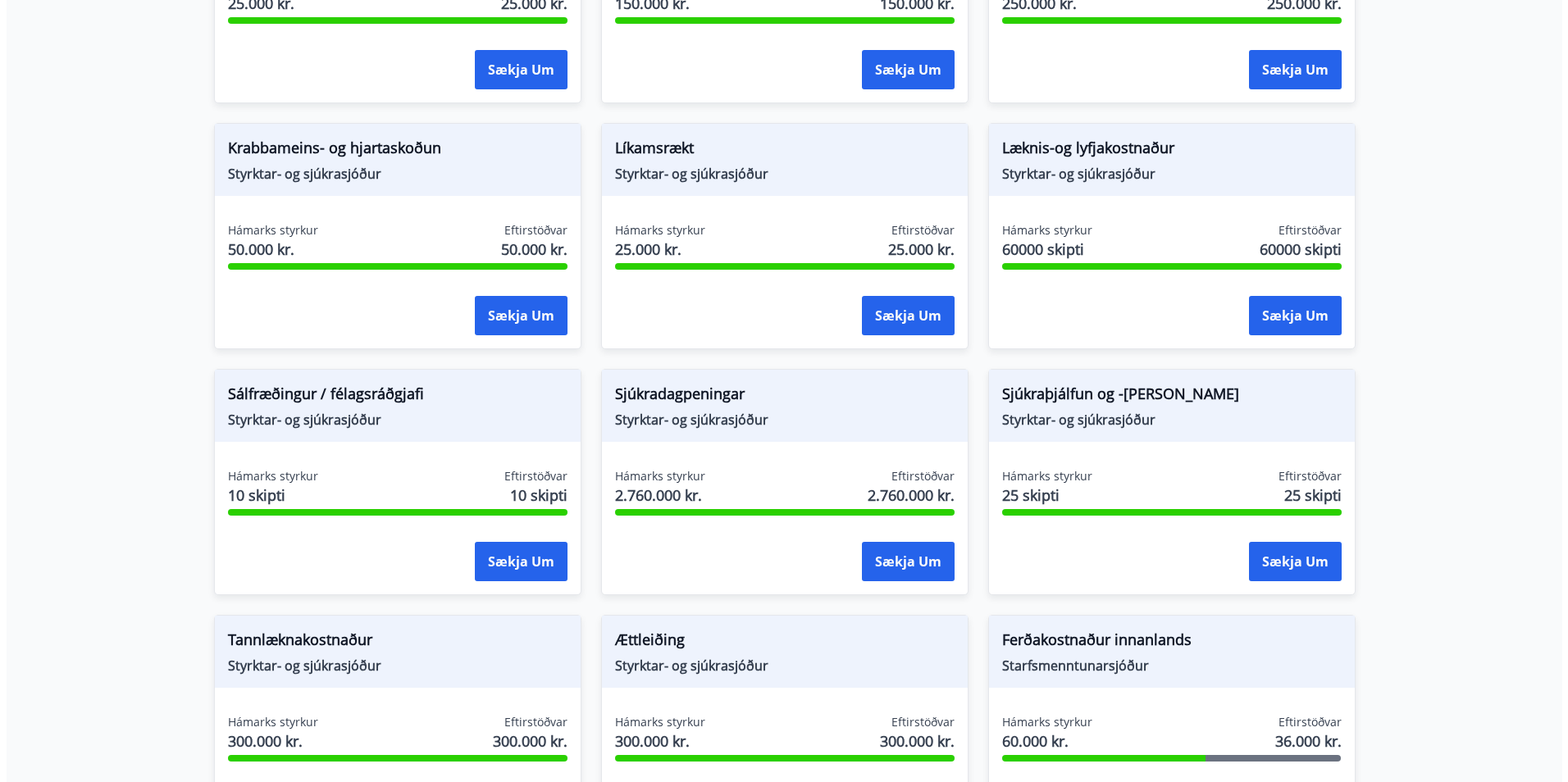
scroll to position [984, 0]
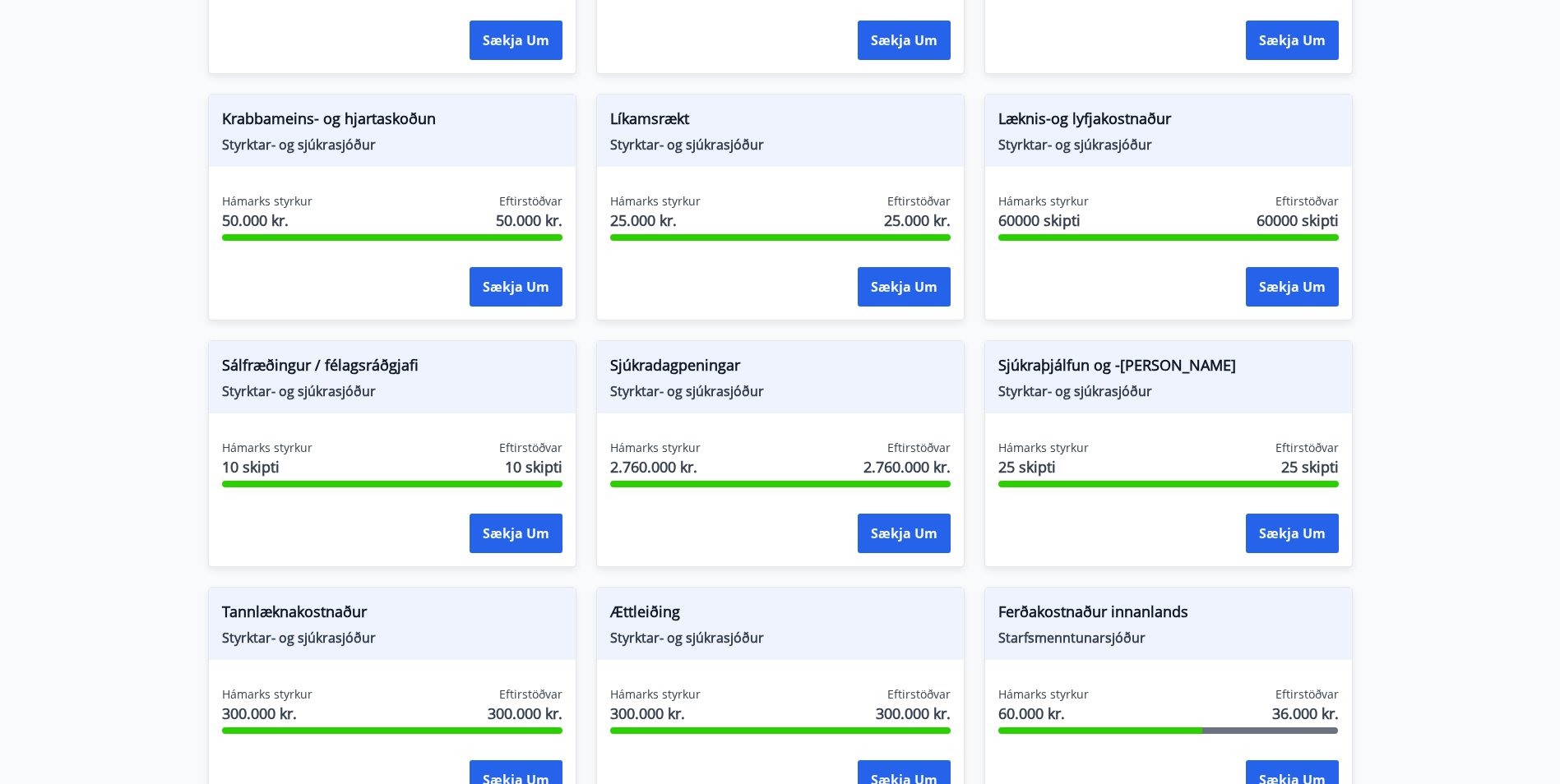
click at [1076, 402] on div "Sjúkraþjálfun og -nudd Styrktar- og sjúkrasjóður" at bounding box center [1168, 377] width 366 height 72
click at [1080, 371] on span "Sjúkraþjálfun og -nudd" at bounding box center [1168, 368] width 340 height 28
click at [1088, 390] on span "Styrktar- og sjúkrasjóður" at bounding box center [1168, 391] width 340 height 18
click at [1310, 546] on button "Sækja um" at bounding box center [1293, 533] width 93 height 40
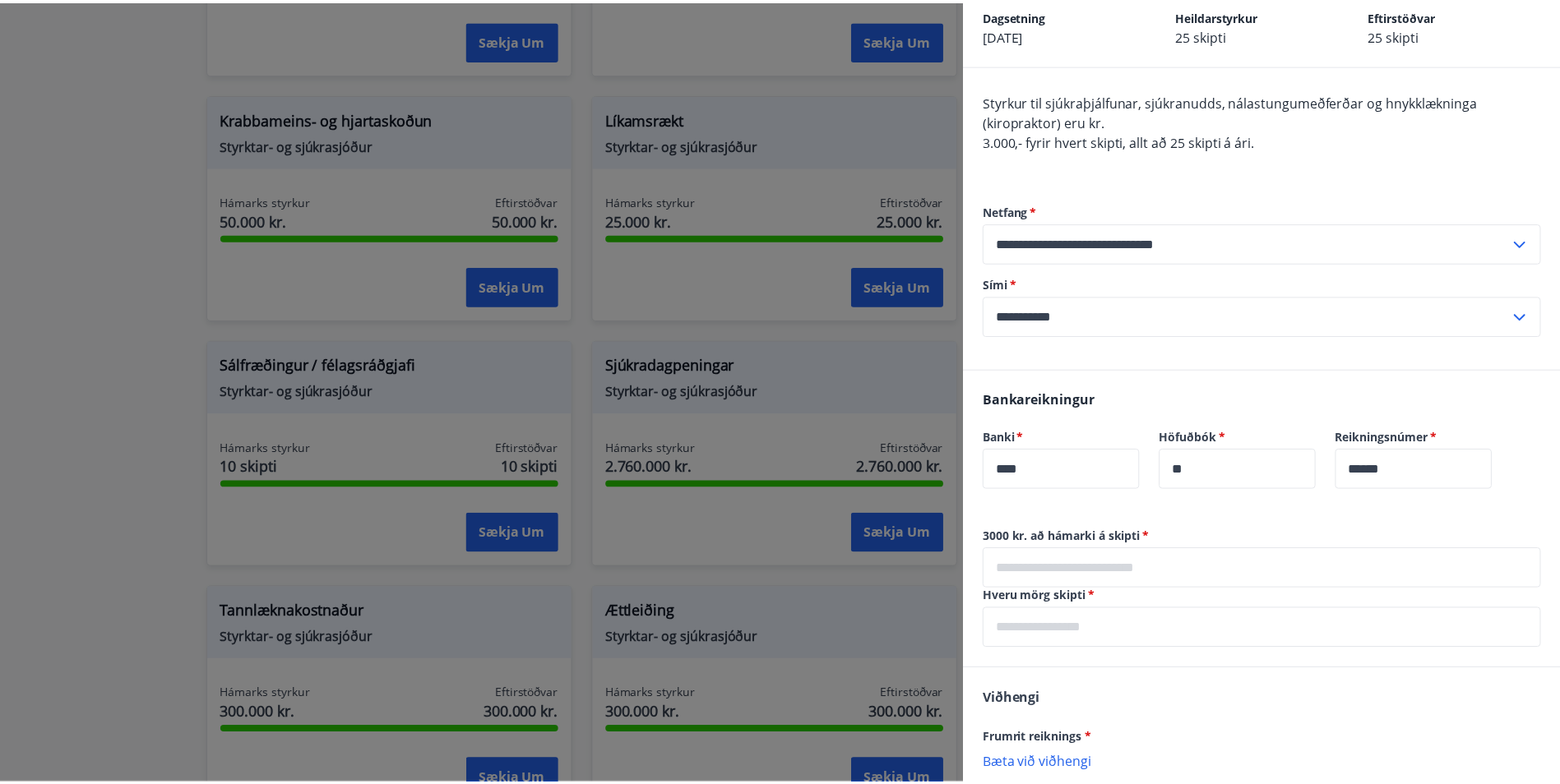
scroll to position [0, 0]
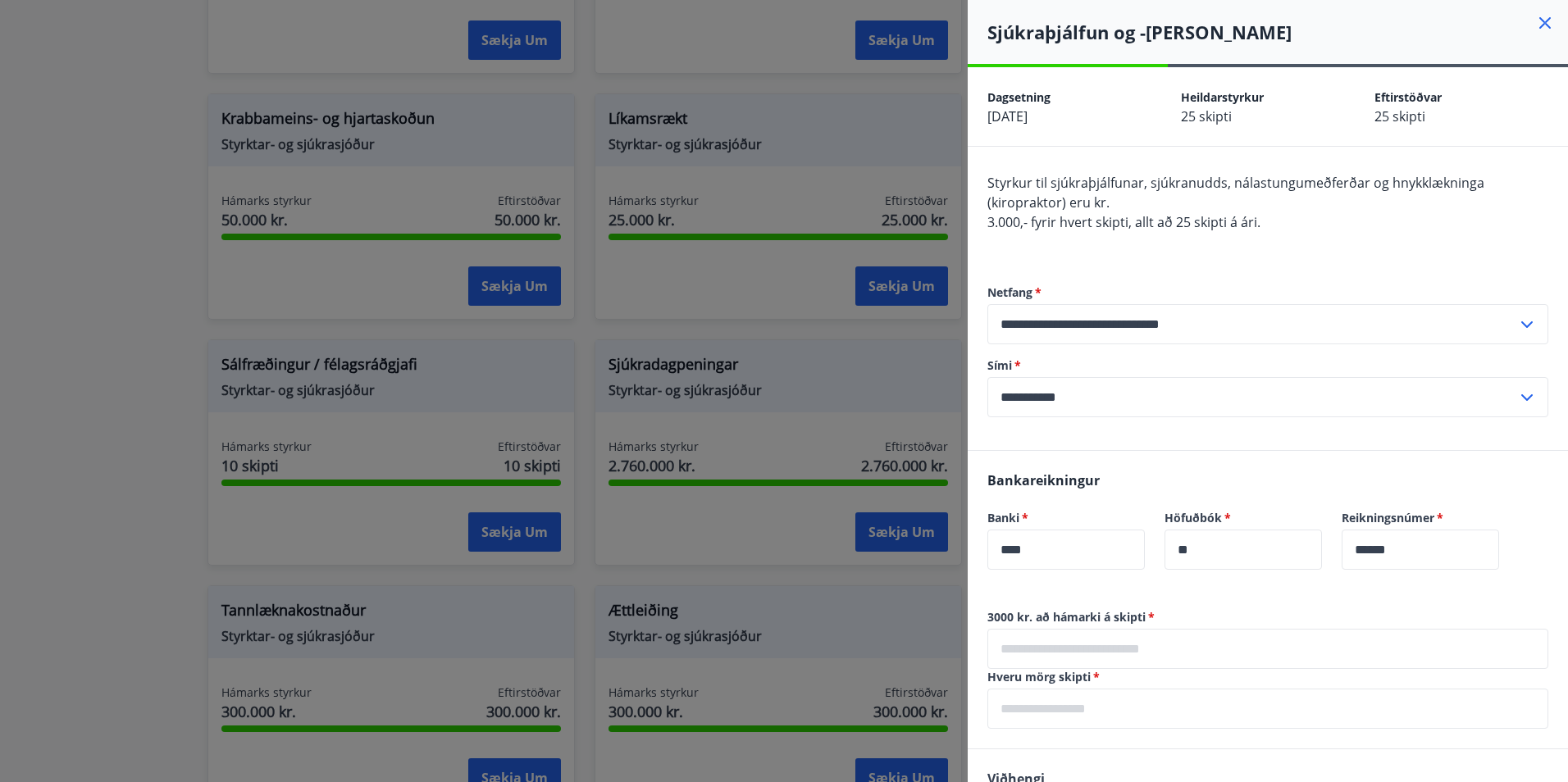
click at [1535, 27] on icon at bounding box center [1545, 23] width 19 height 19
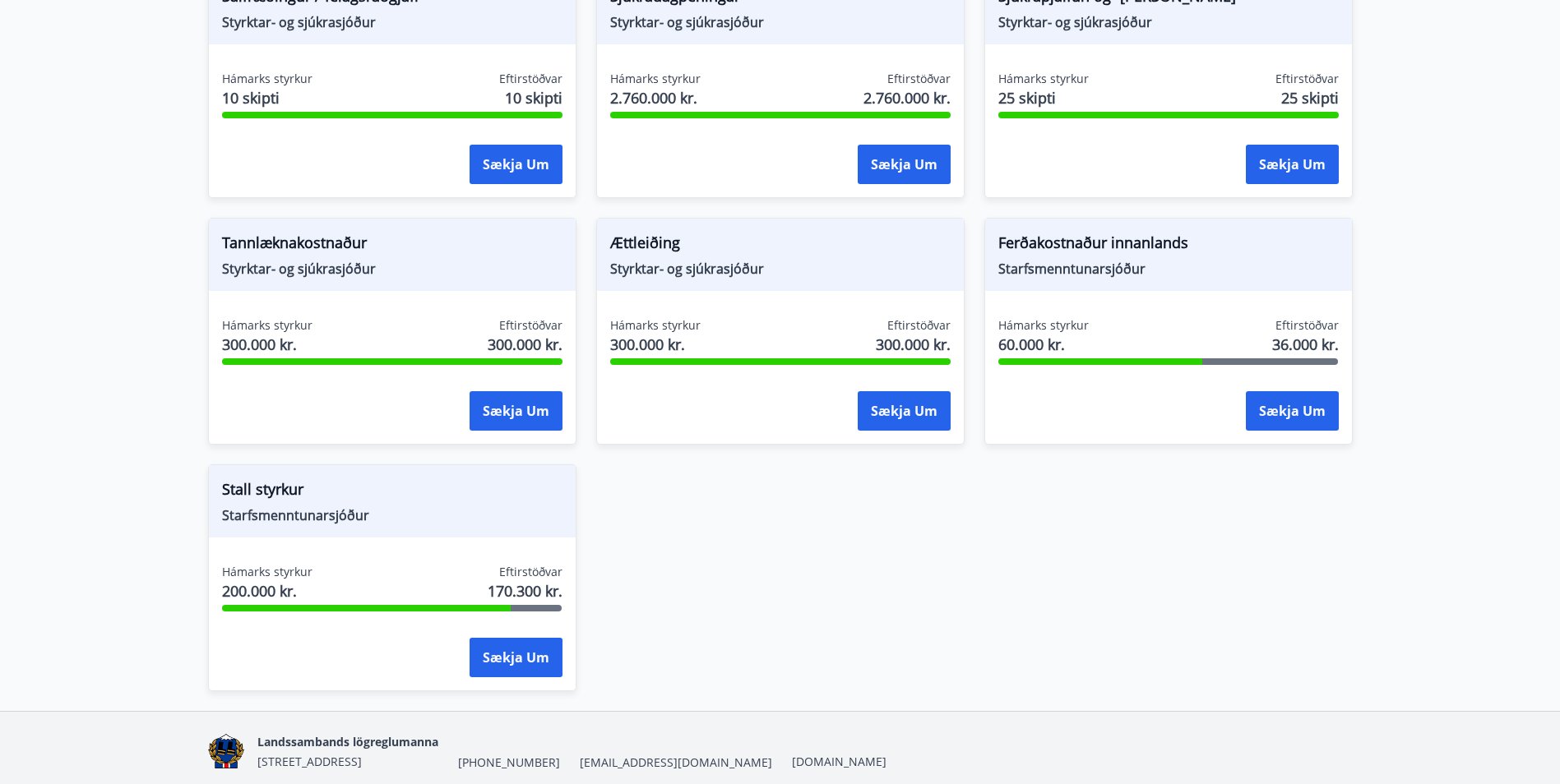
scroll to position [1397, 0]
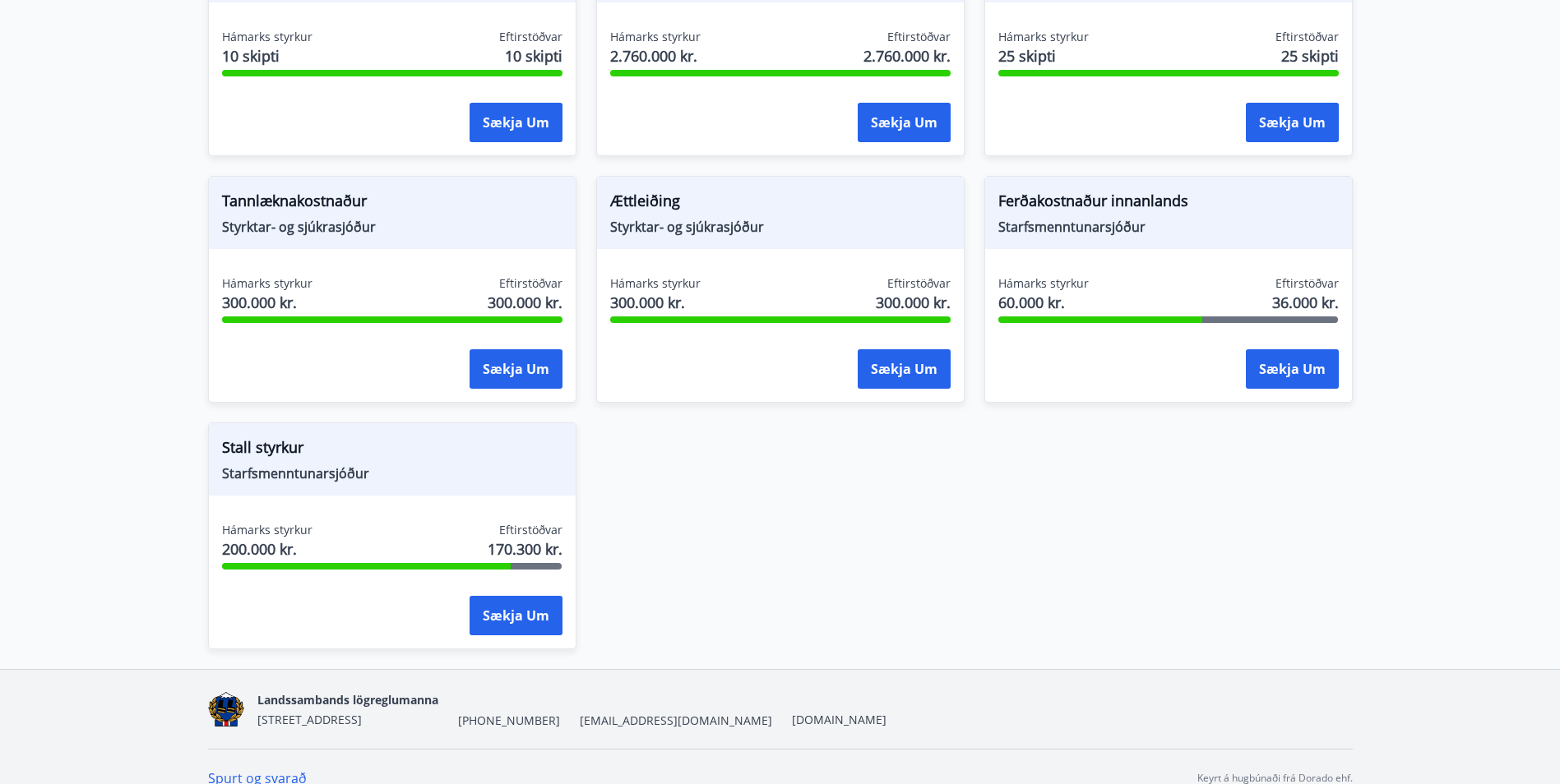
click at [292, 531] on span "Hámarks styrkur" at bounding box center [266, 529] width 90 height 17
click at [522, 552] on span "170.300 kr." at bounding box center [525, 549] width 75 height 21
click at [537, 614] on button "Sækja um" at bounding box center [516, 615] width 93 height 40
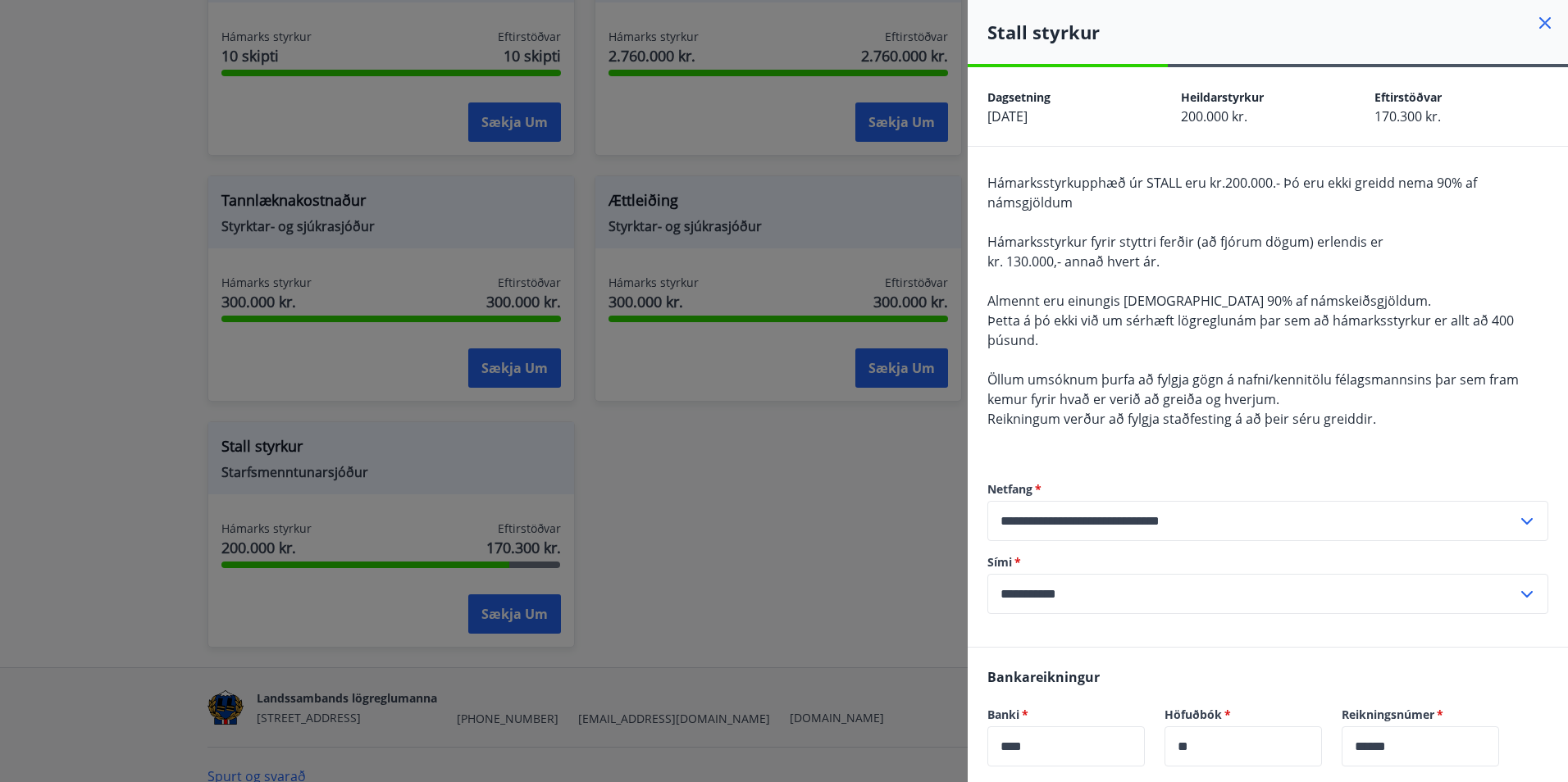
click at [1536, 21] on icon at bounding box center [1545, 23] width 19 height 19
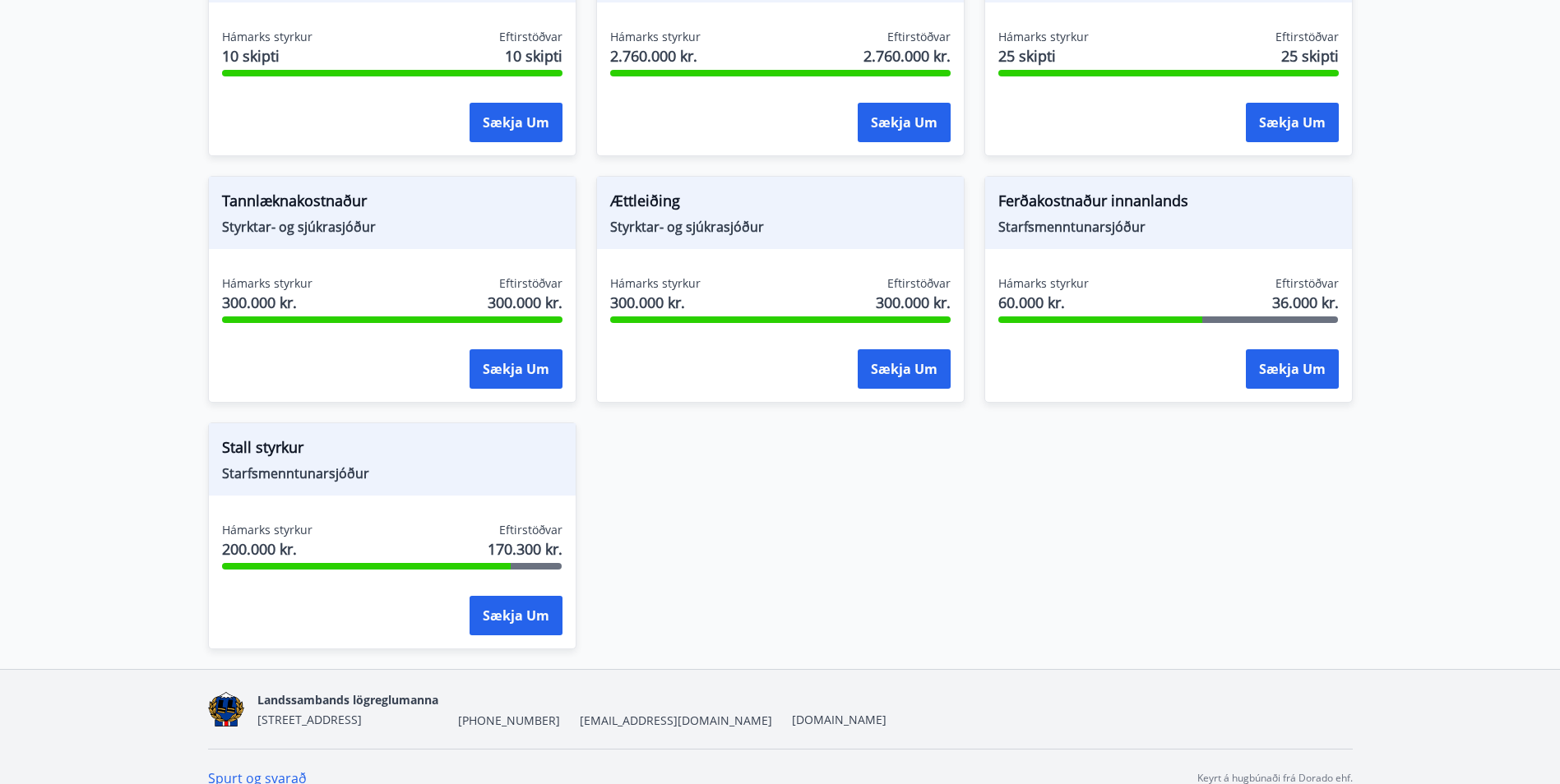
click at [1187, 255] on div "Ferðakostnaður innanlands Starfsmenntunarsjóður Hámarks styrkur 60.000 kr. Efti…" at bounding box center [1168, 290] width 368 height 227
click at [1088, 229] on span "Starfsmenntunarsjóður" at bounding box center [1168, 226] width 340 height 18
click at [1259, 360] on button "Sækja um" at bounding box center [1293, 369] width 93 height 40
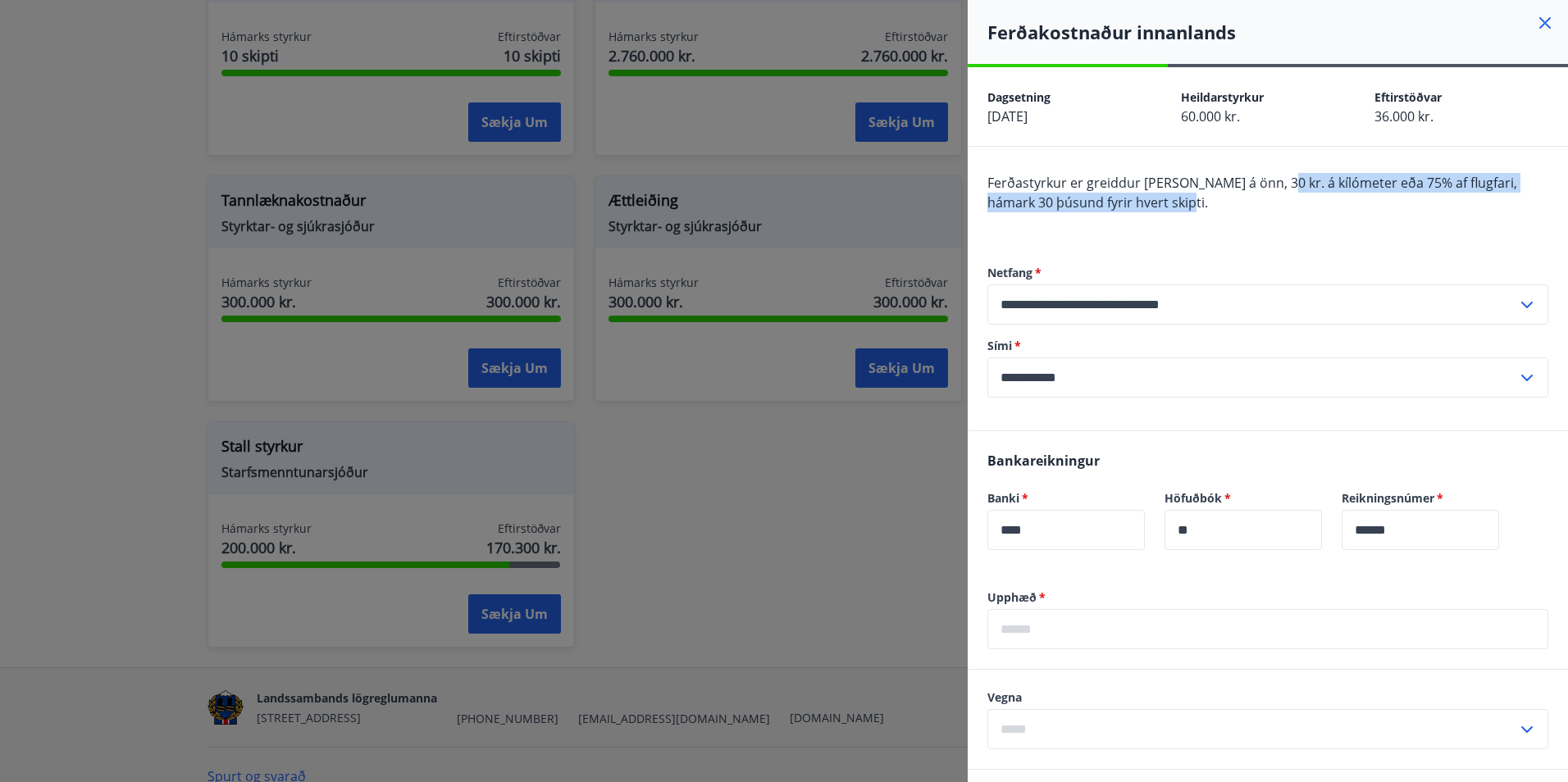
drag, startPoint x: 1267, startPoint y: 184, endPoint x: 1434, endPoint y: 195, distance: 167.4
click at [1434, 195] on div "Ferðastyrkur er greiddur einu sinni á önn, 30 kr. á kílómeter eða 75% af flugfa…" at bounding box center [1268, 203] width 561 height 59
drag, startPoint x: 1434, startPoint y: 195, endPoint x: 1287, endPoint y: 218, distance: 148.8
click at [1287, 218] on div "Ferðastyrkur er greiddur einu sinni á önn, 30 kr. á kílómeter eða 75% af flugfa…" at bounding box center [1268, 203] width 561 height 59
click at [1535, 19] on icon at bounding box center [1545, 23] width 19 height 19
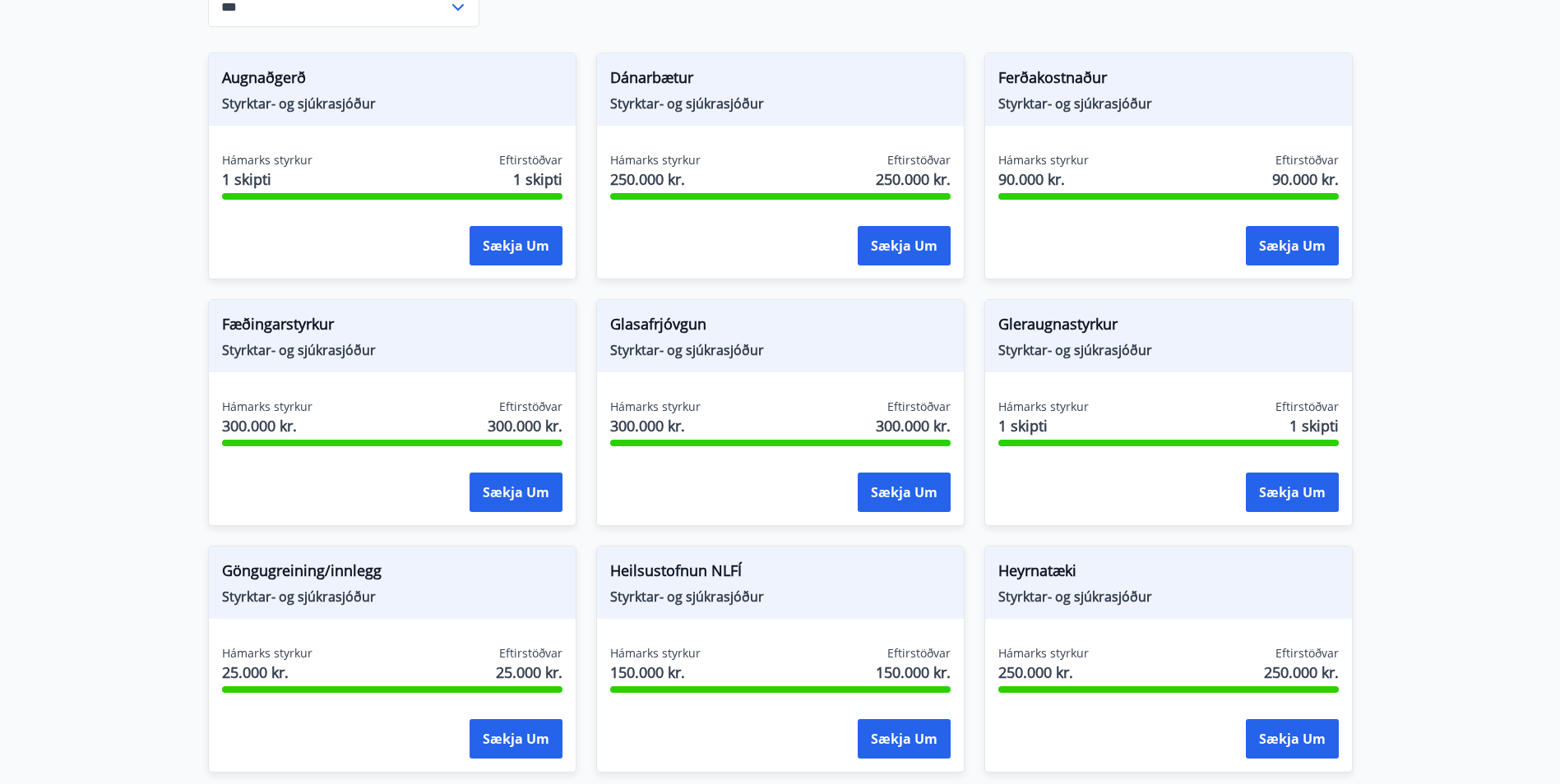
scroll to position [328, 0]
